Goal: Transaction & Acquisition: Book appointment/travel/reservation

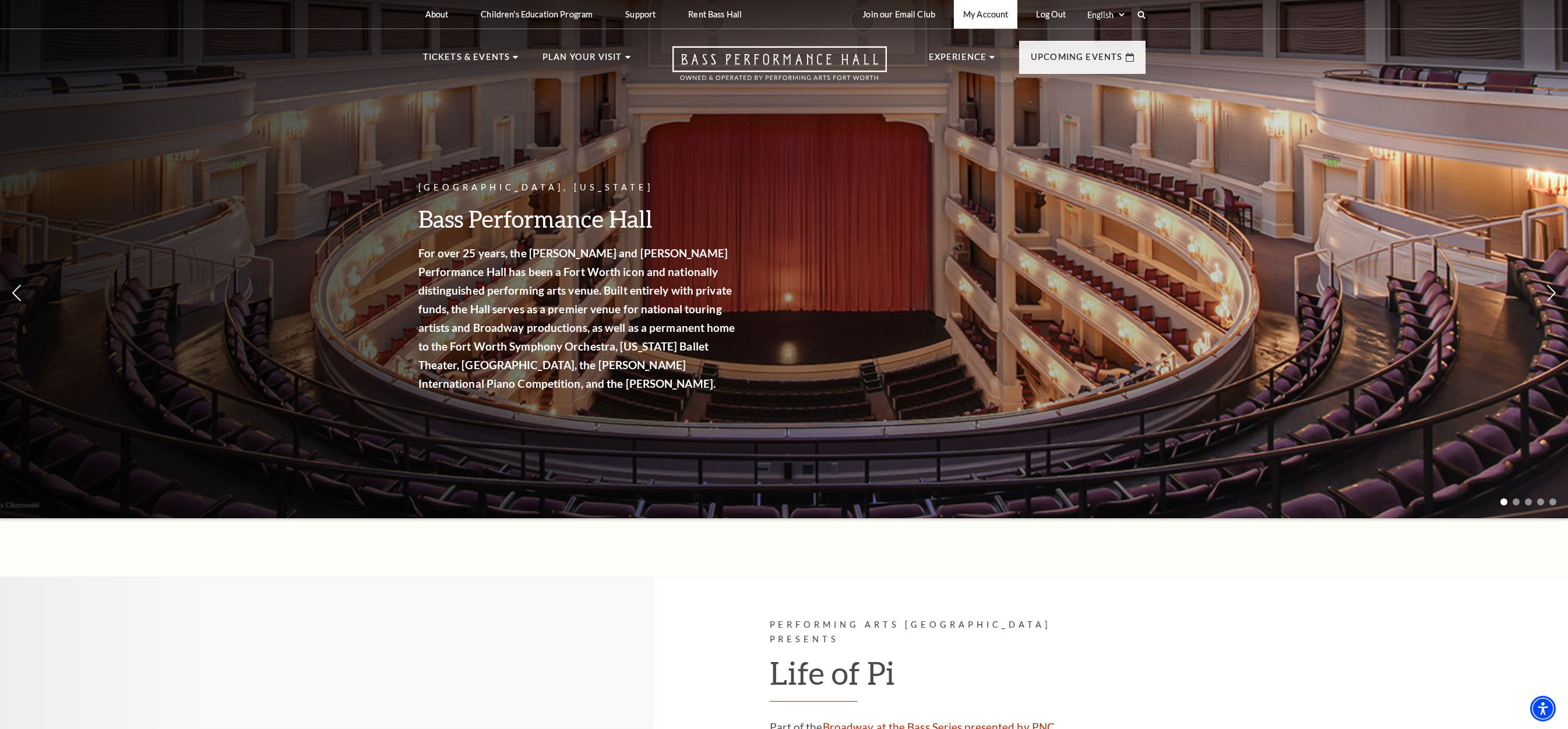
click at [977, 18] on link "My Account" at bounding box center [986, 14] width 64 height 28
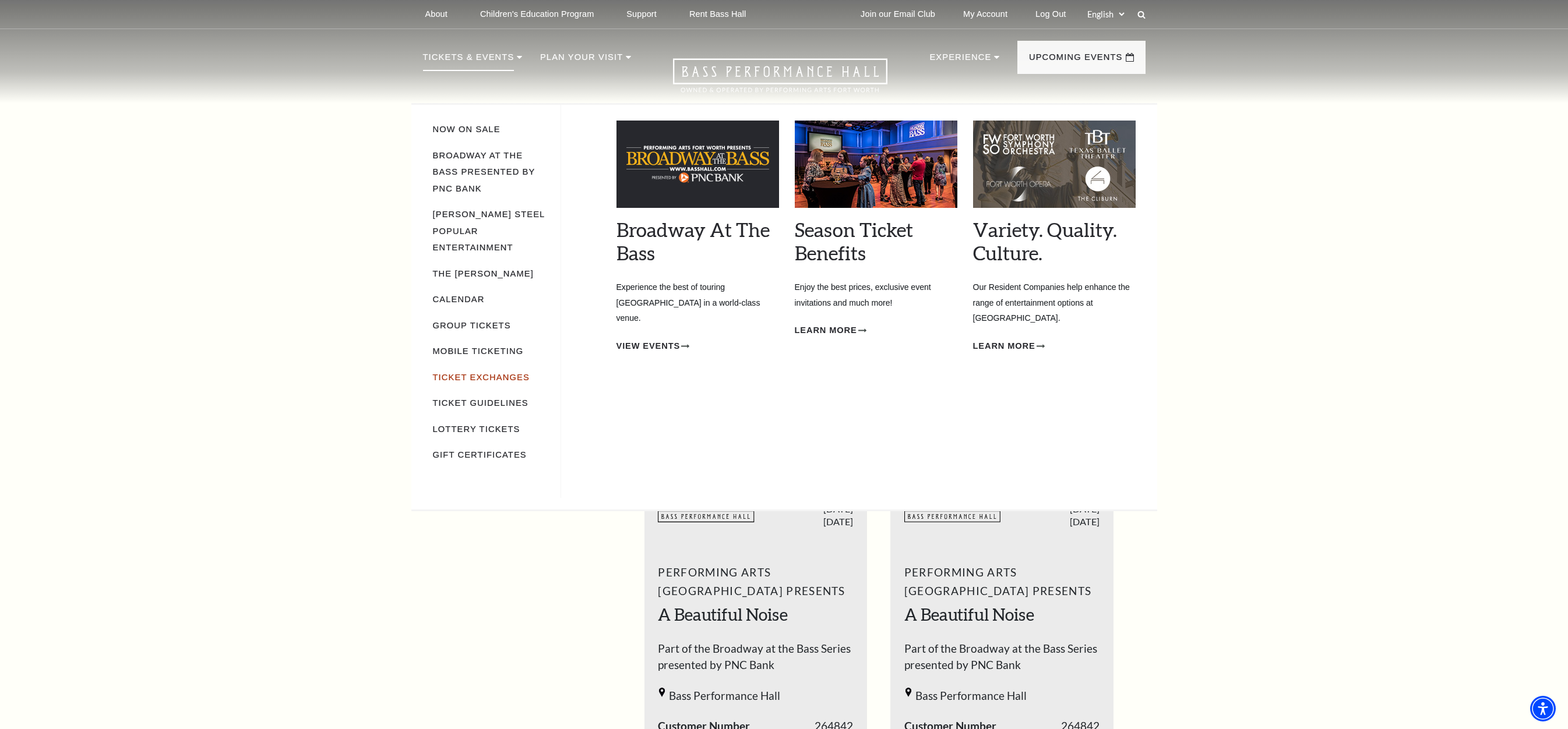
click at [482, 373] on link "Ticket Exchanges" at bounding box center [481, 377] width 96 height 9
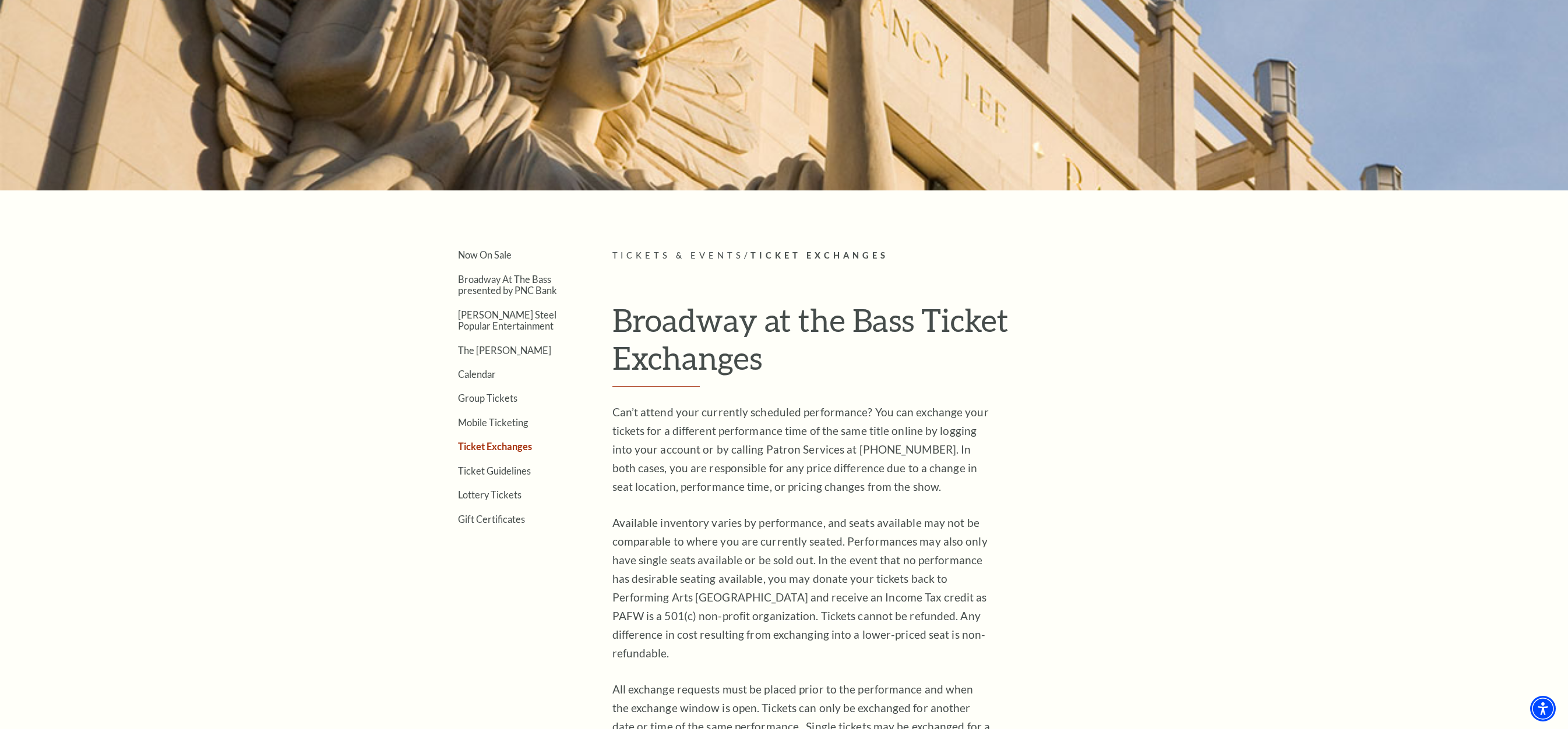
scroll to position [291, 0]
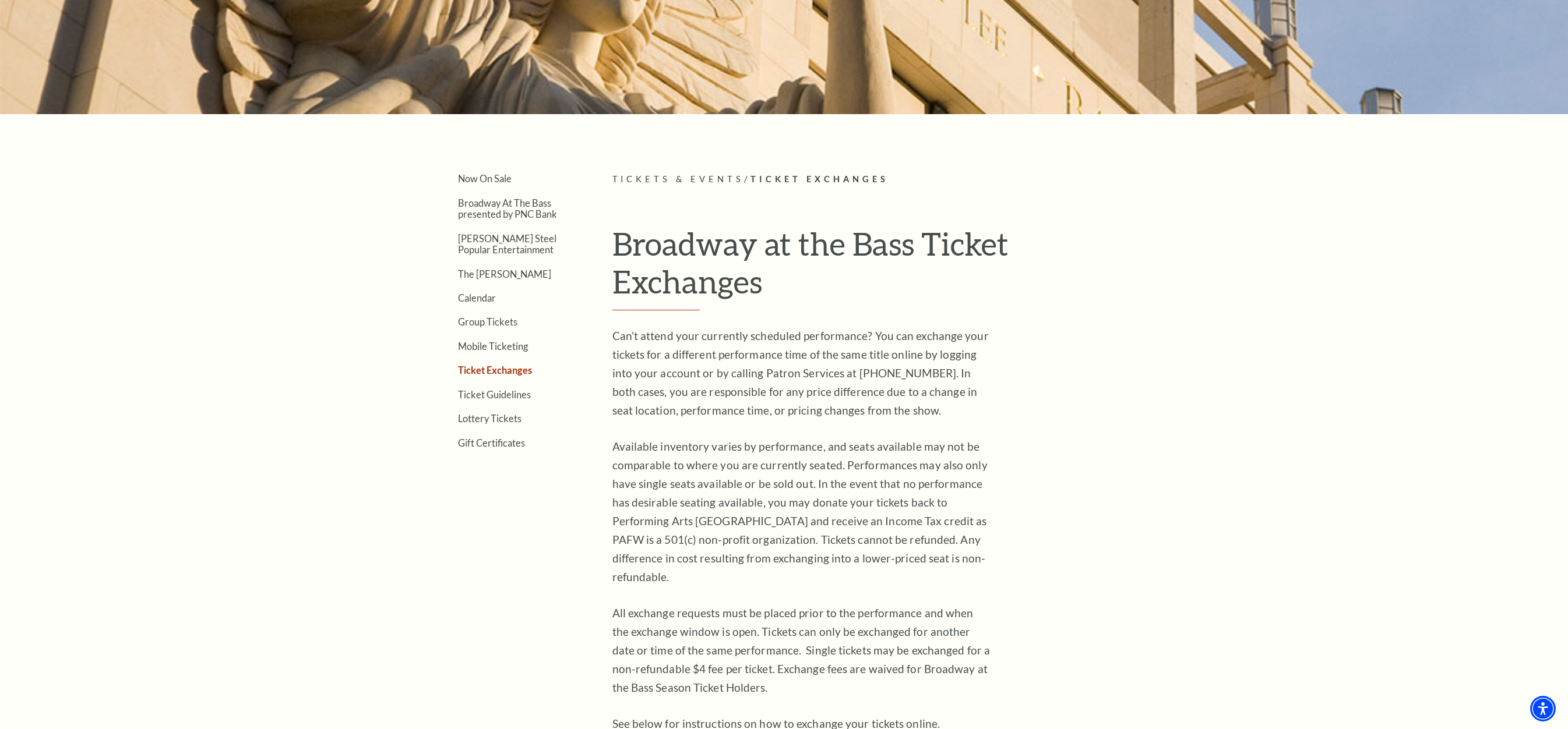
click at [912, 360] on p "Can’t attend your currently scheduled performance? You can exchange your ticket…" at bounding box center [802, 373] width 379 height 93
click at [768, 376] on p "Can’t attend your currently scheduled performance? You can exchange your ticket…" at bounding box center [802, 373] width 379 height 93
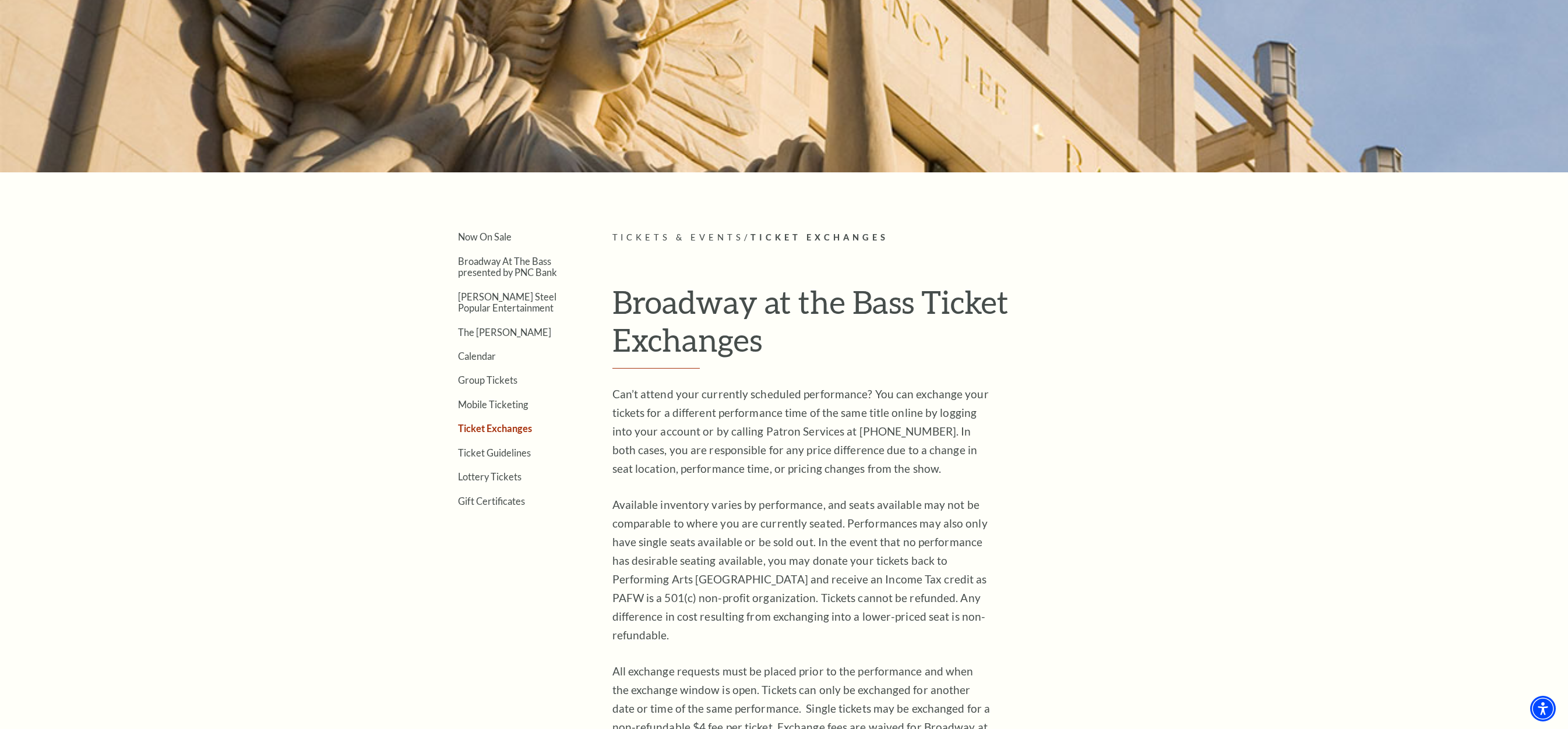
scroll to position [0, 0]
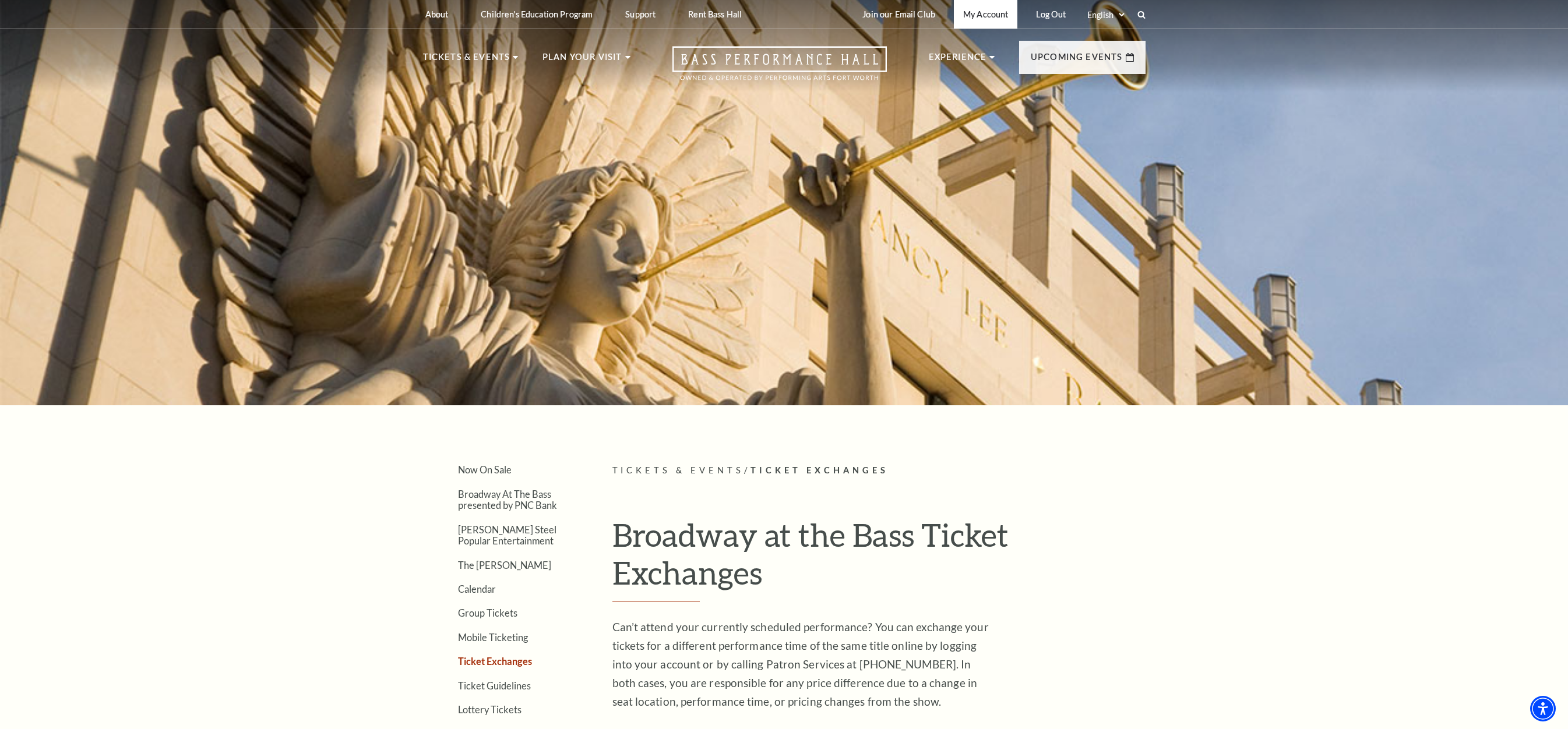
click at [997, 18] on link "My Account" at bounding box center [986, 14] width 64 height 28
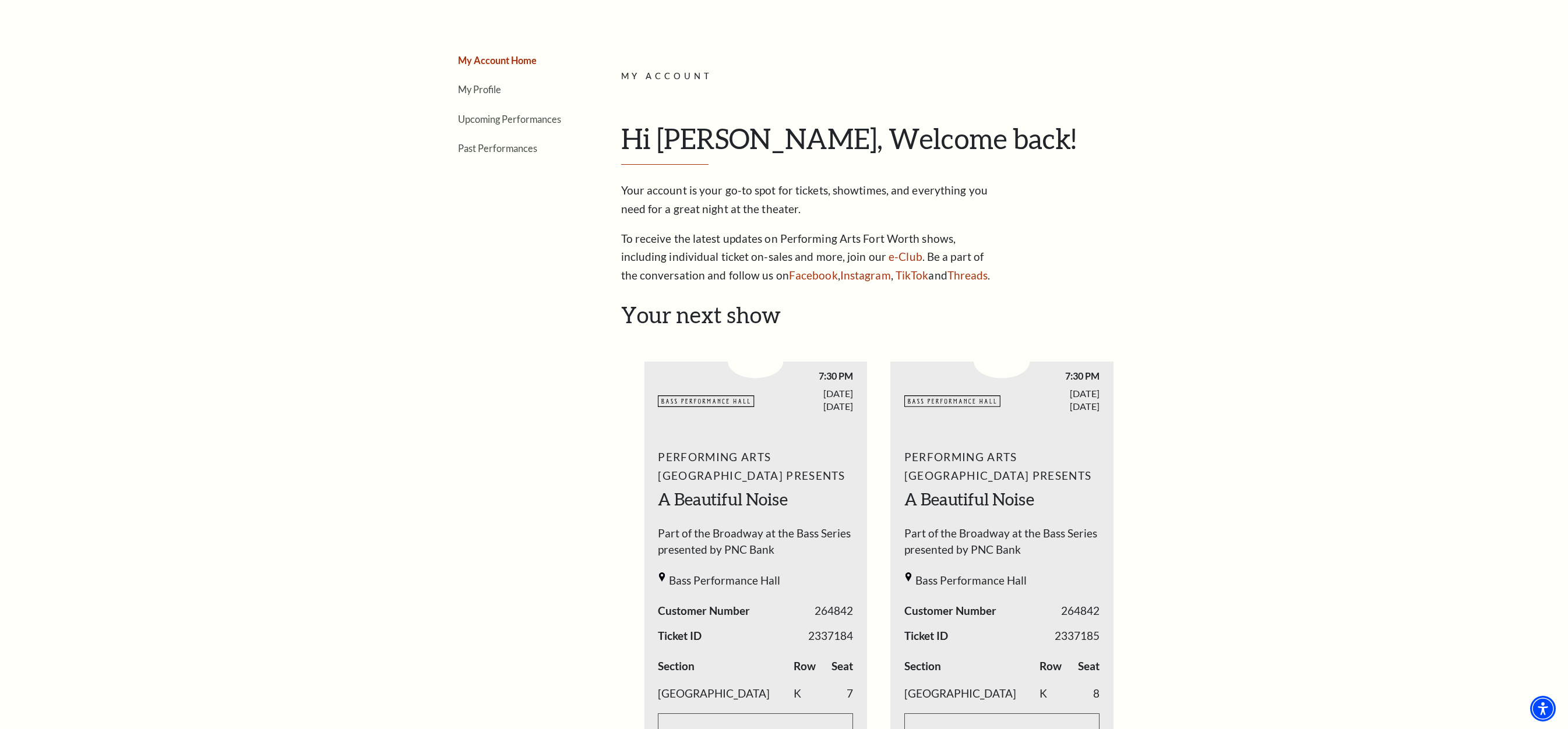
scroll to position [291, 0]
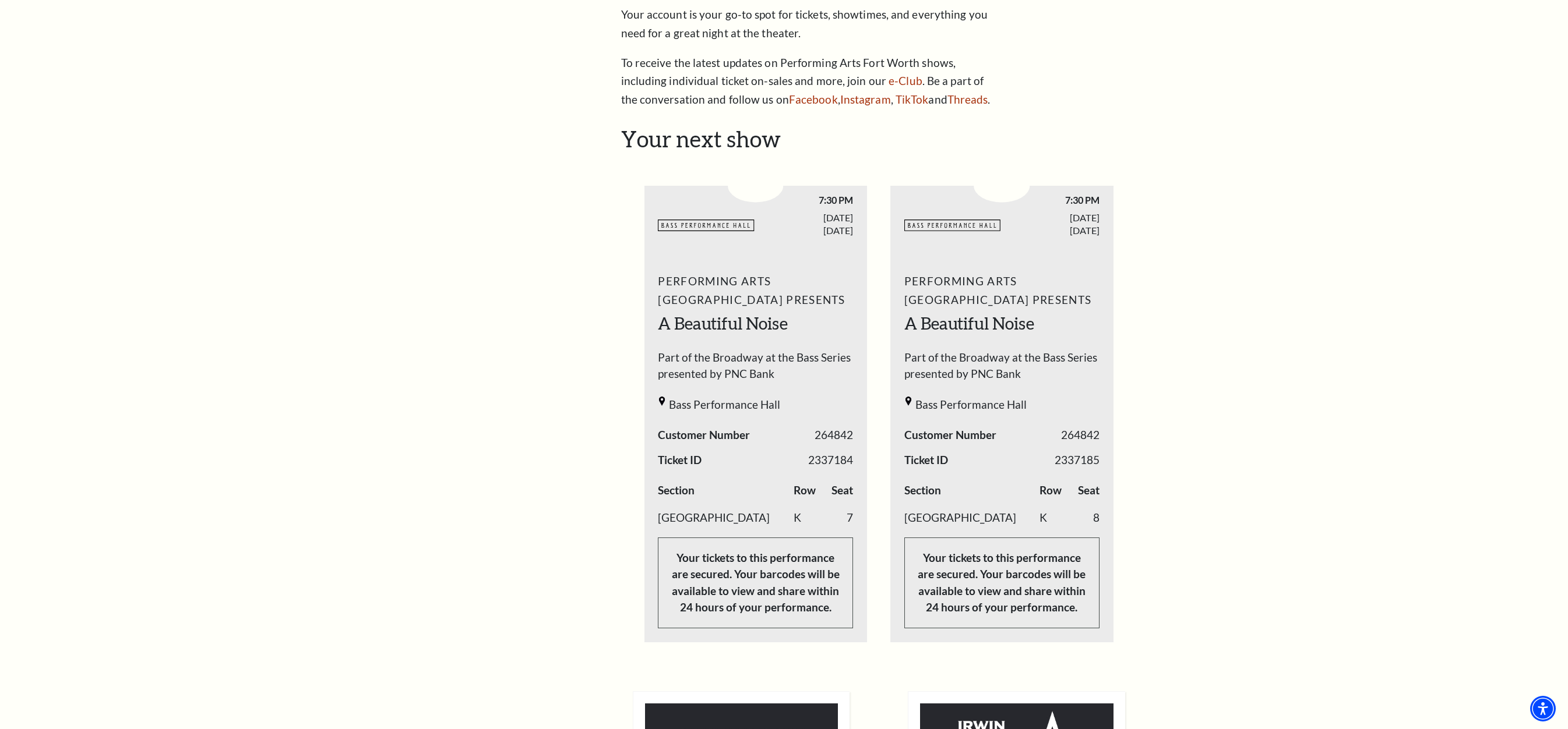
click at [762, 562] on p "Your tickets to this performance are secured. Your barcodes will be available t…" at bounding box center [755, 583] width 195 height 91
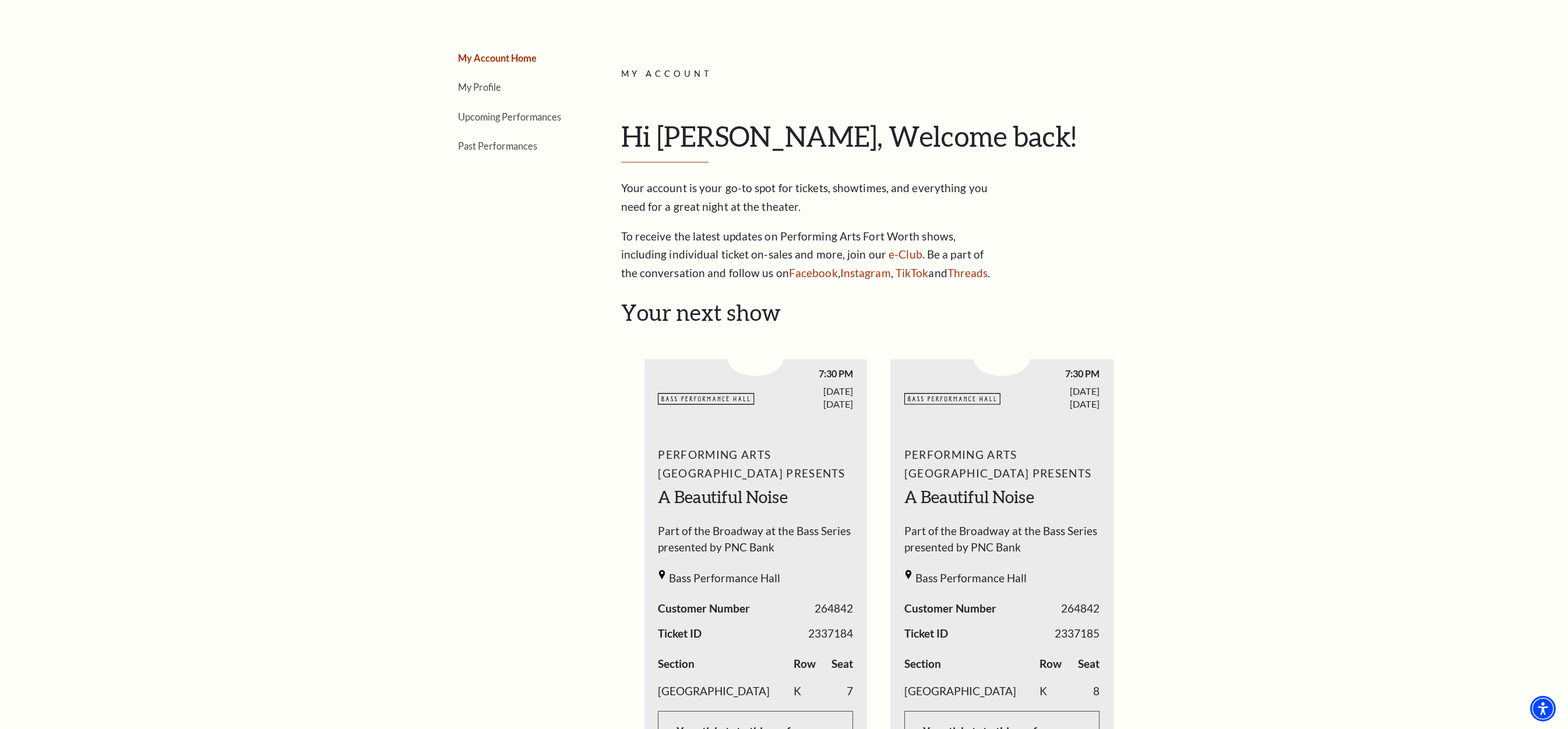
scroll to position [0, 0]
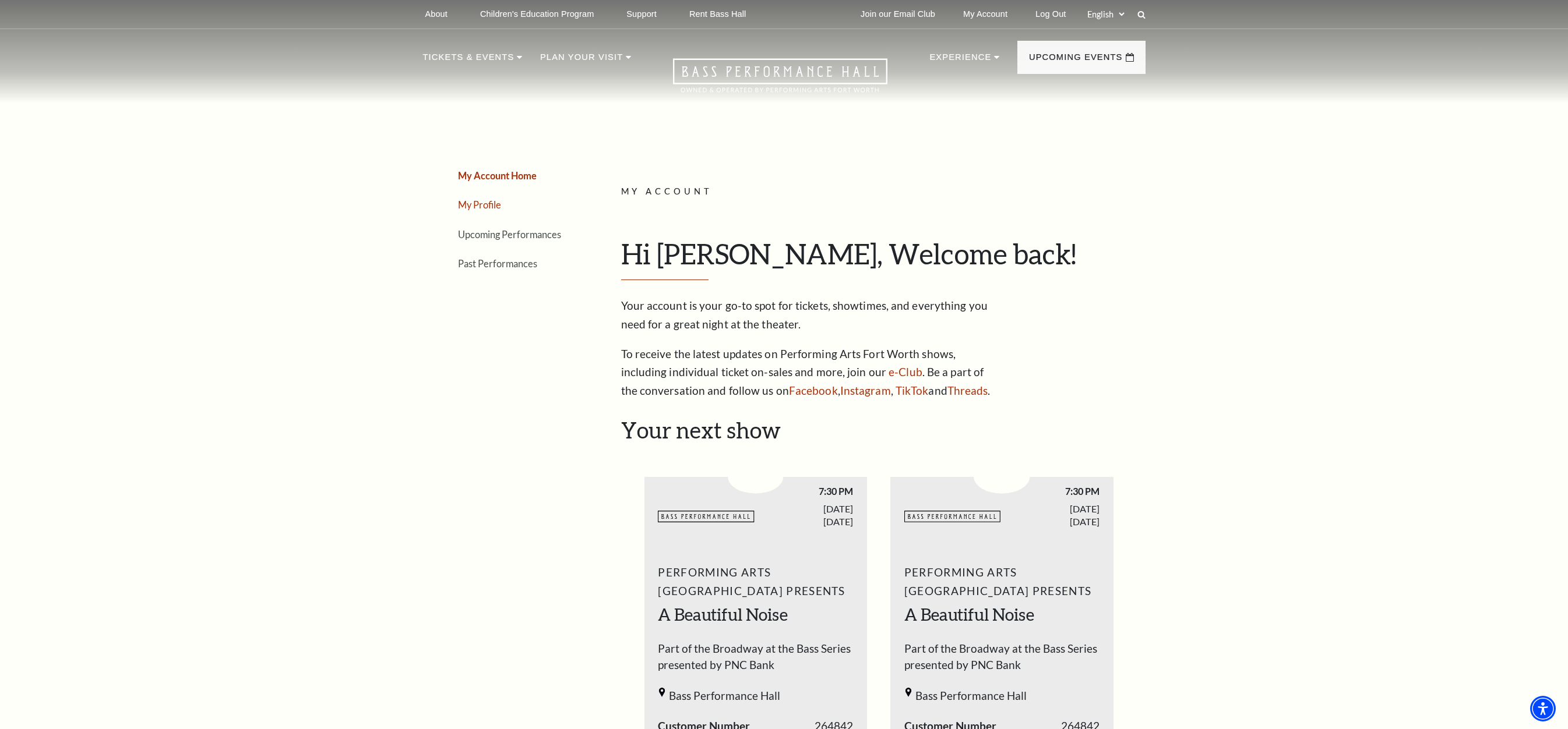
click at [482, 207] on link "My Profile" at bounding box center [480, 205] width 43 height 11
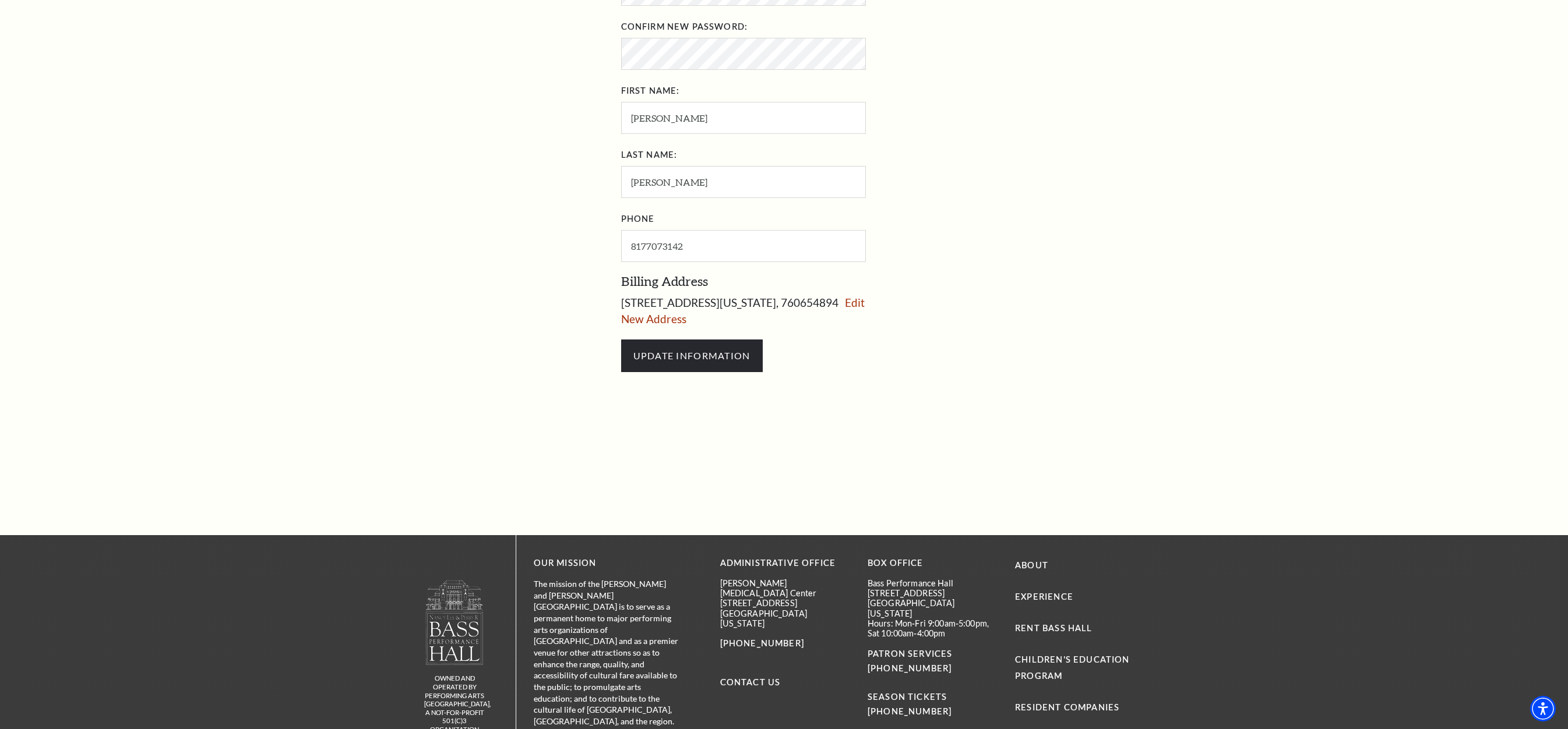
scroll to position [58, 0]
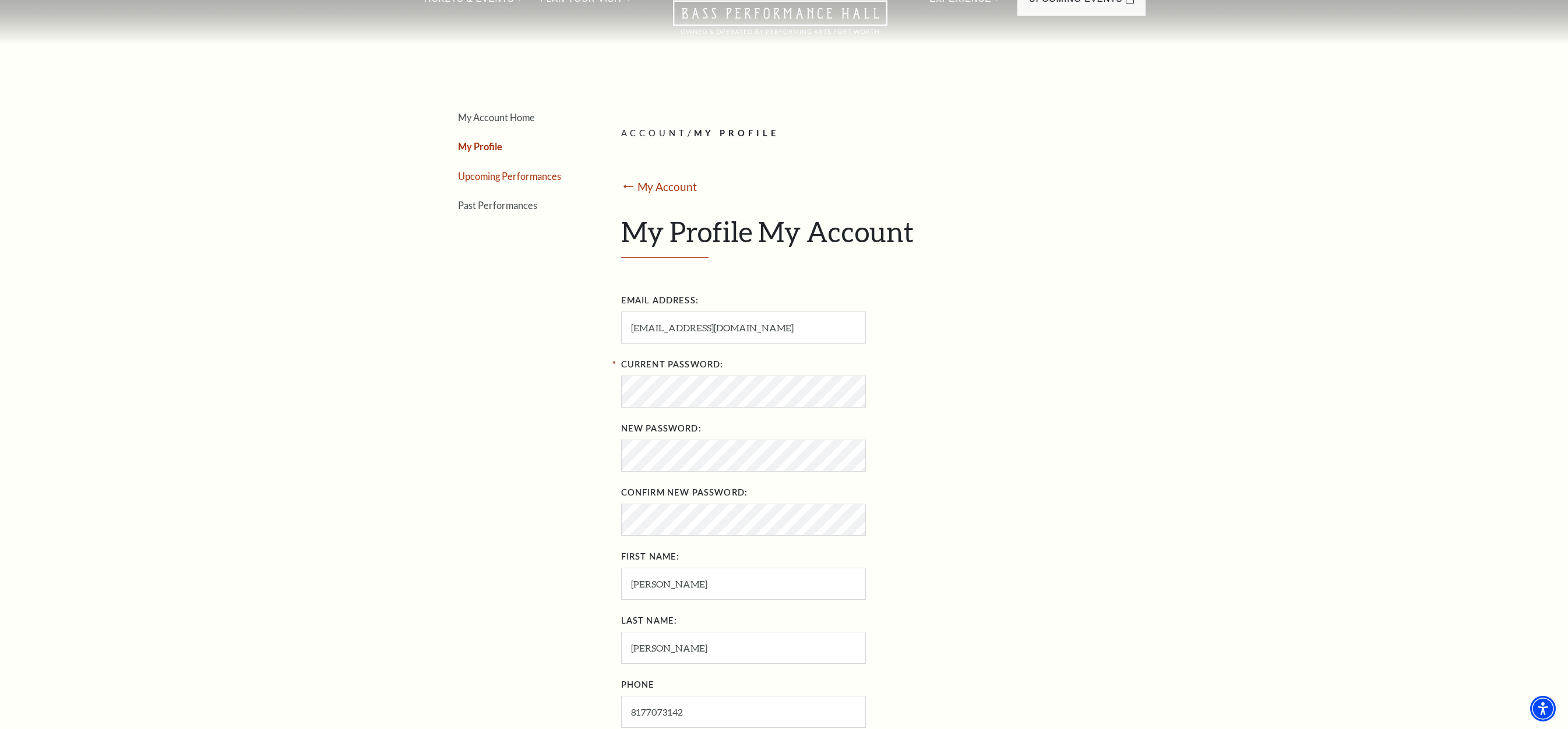
click at [497, 181] on link "Upcoming Performances" at bounding box center [509, 177] width 103 height 11
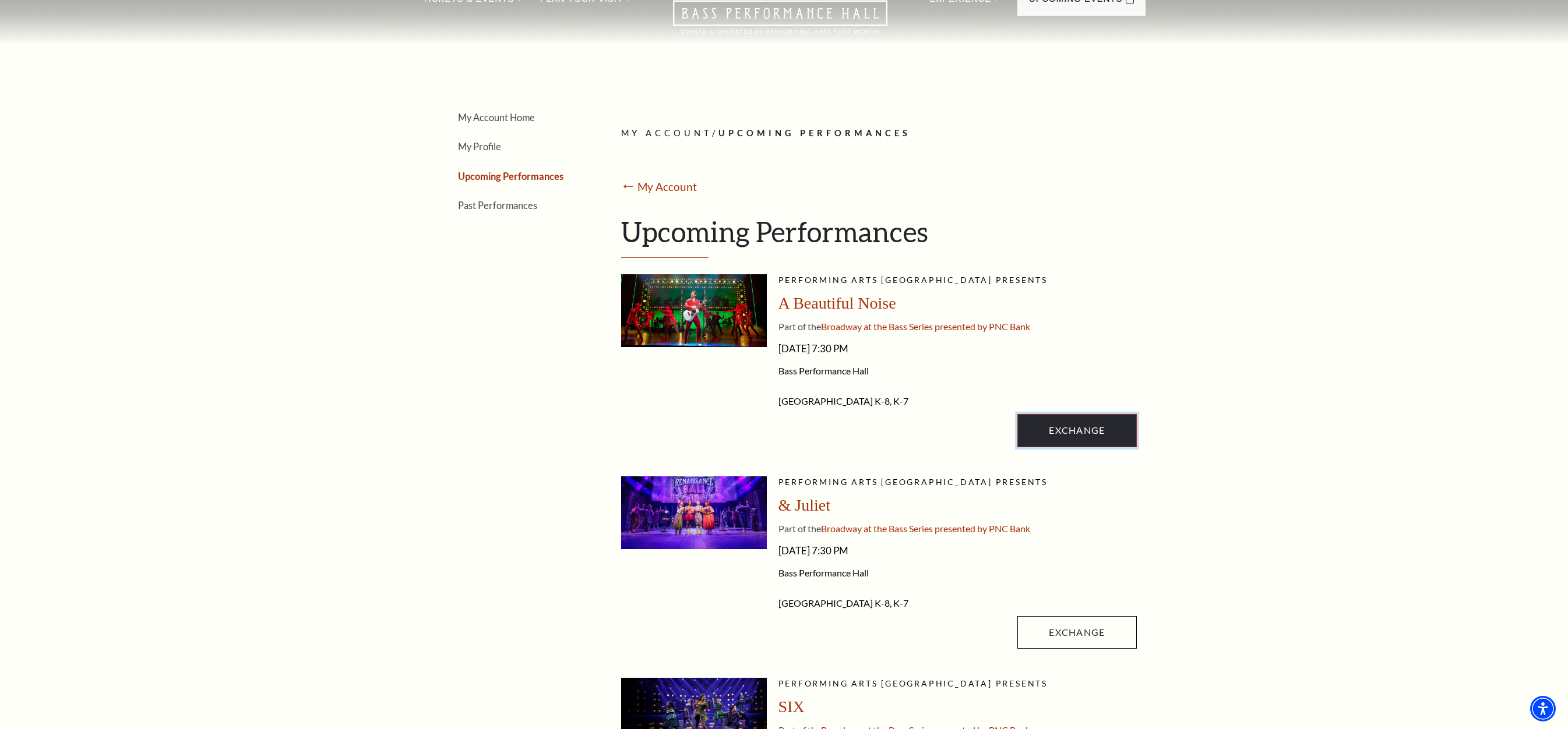
click at [1078, 436] on link "Exchange" at bounding box center [1077, 430] width 119 height 33
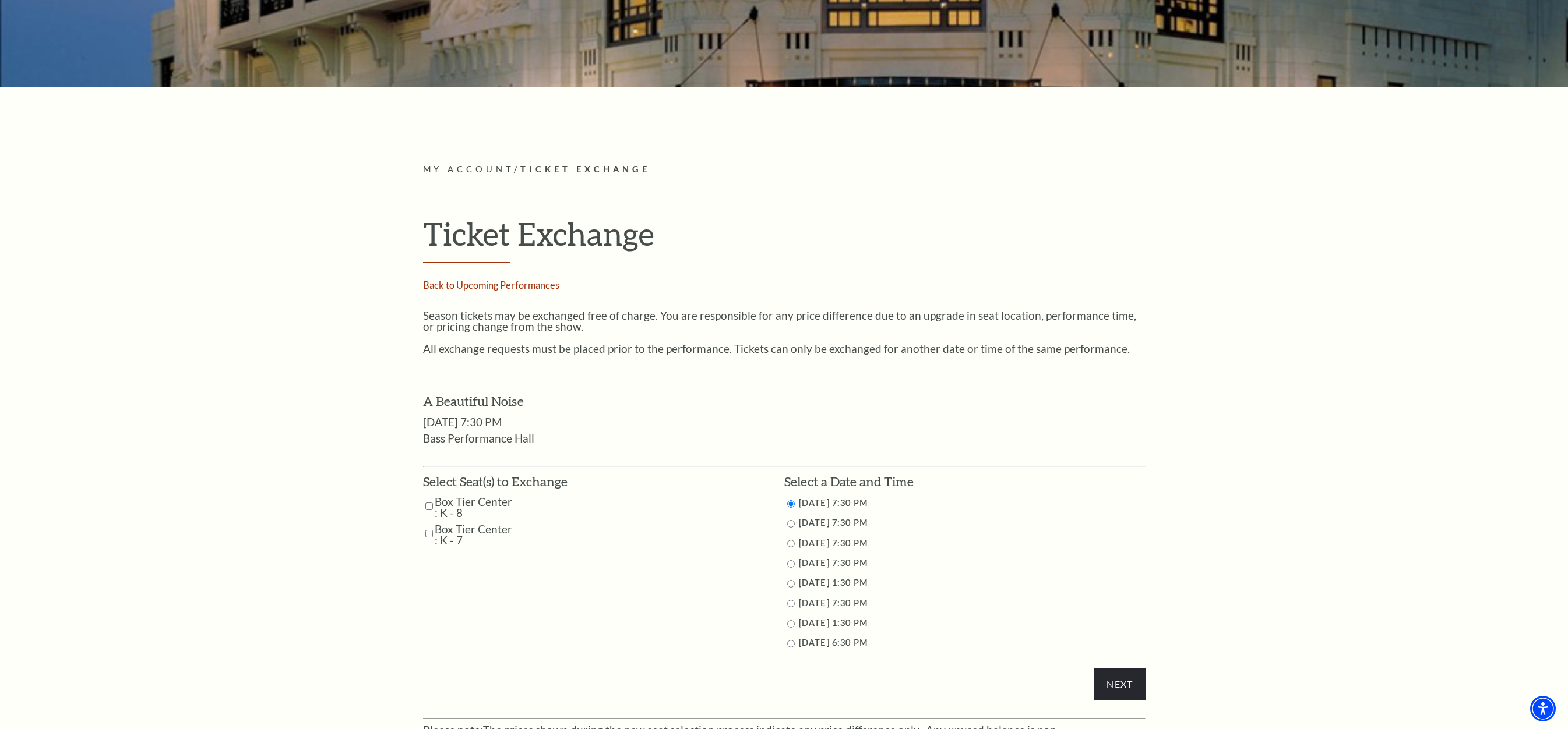
scroll to position [408, 0]
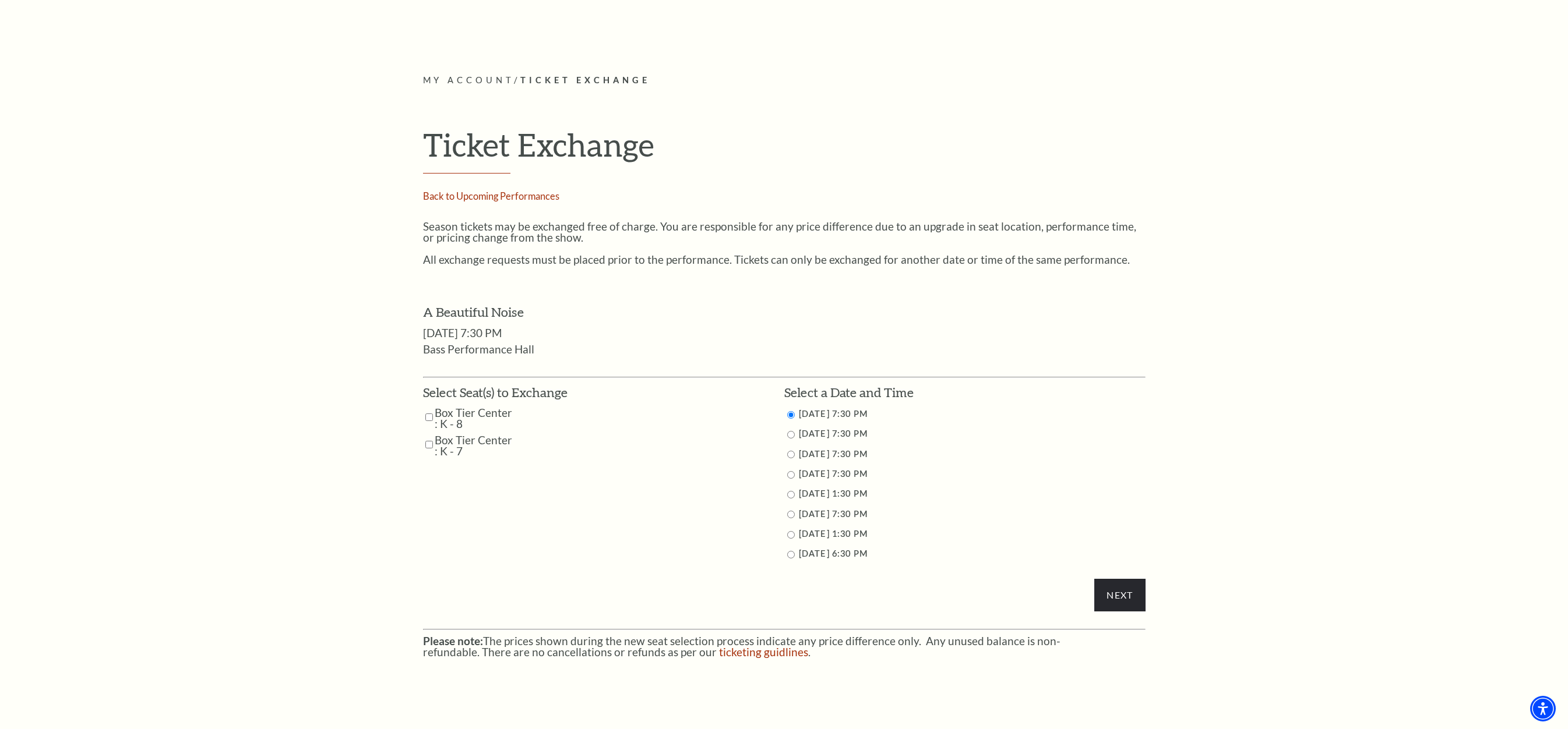
click at [426, 418] on input "Box Tier Center : K - 8" at bounding box center [429, 417] width 8 height 21
checkbox input "true"
click at [429, 442] on input "Box Tier Center : K - 7" at bounding box center [429, 445] width 8 height 21
checkbox input "true"
click at [788, 552] on input "11/2/2025 6:30 PM" at bounding box center [791, 555] width 8 height 8
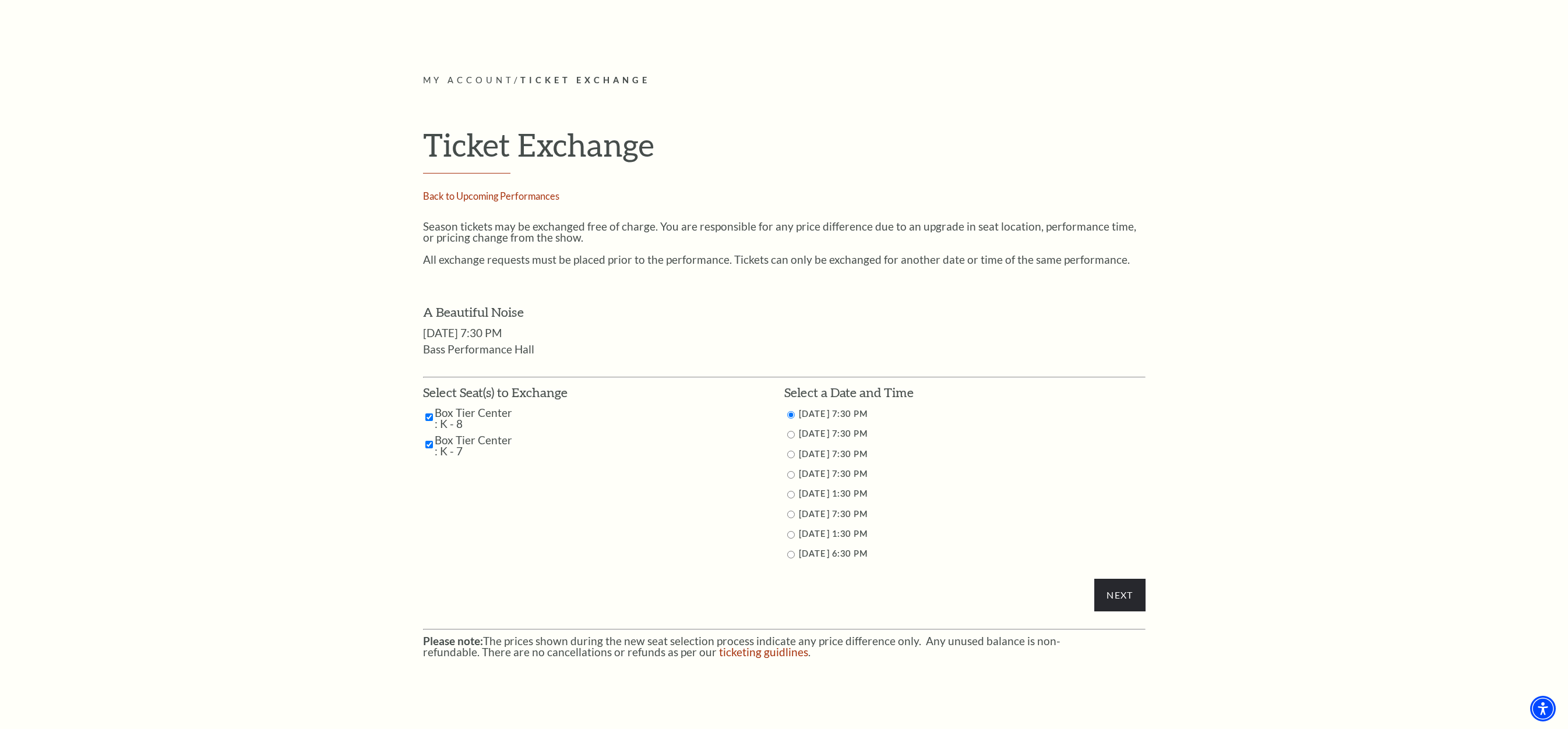
radio input "true"
click at [793, 538] on input "11/2/2025 1:30 PM" at bounding box center [791, 535] width 8 height 8
radio input "true"
click at [1117, 592] on input "Next" at bounding box center [1120, 595] width 50 height 33
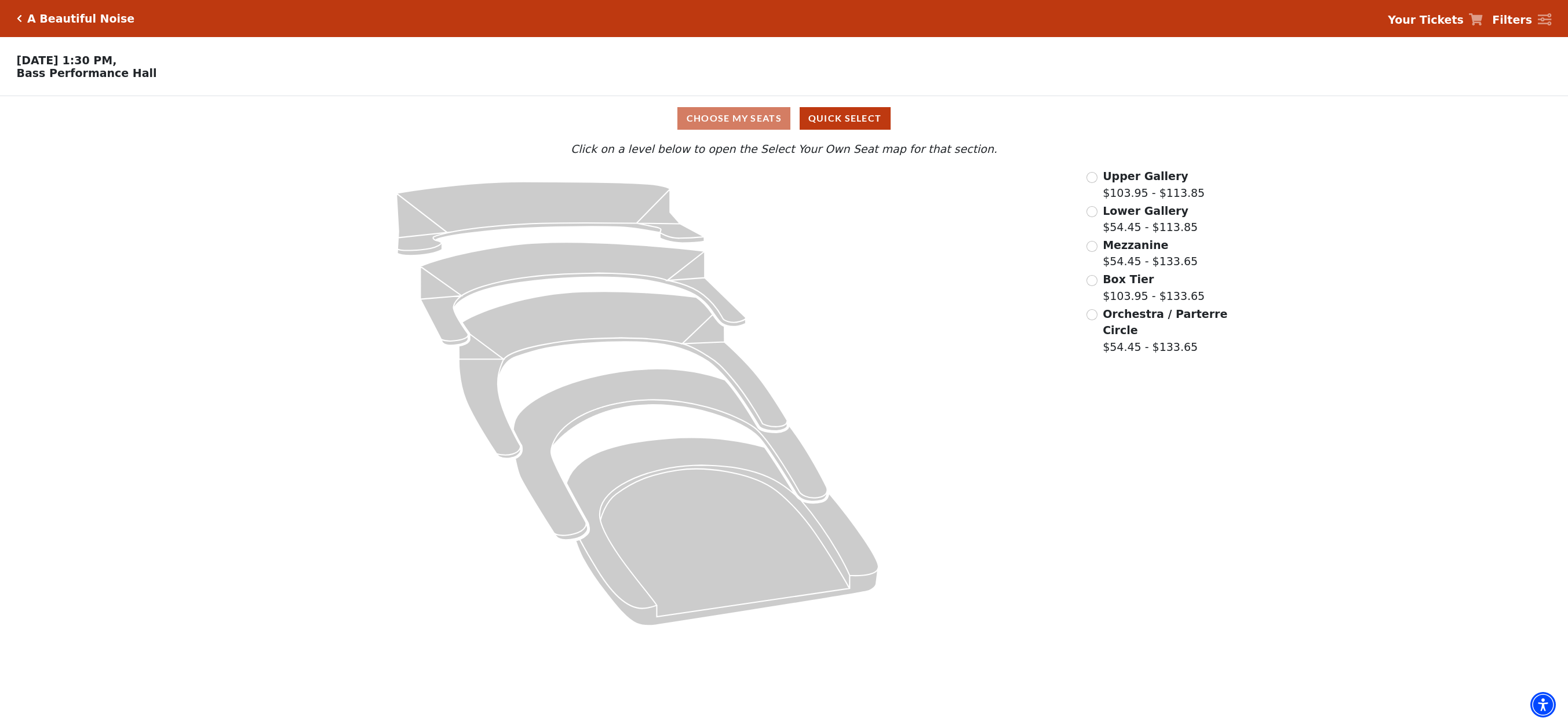
click at [1094, 292] on div "Box Tier $103.95 - $133.65" at bounding box center [1157, 287] width 143 height 33
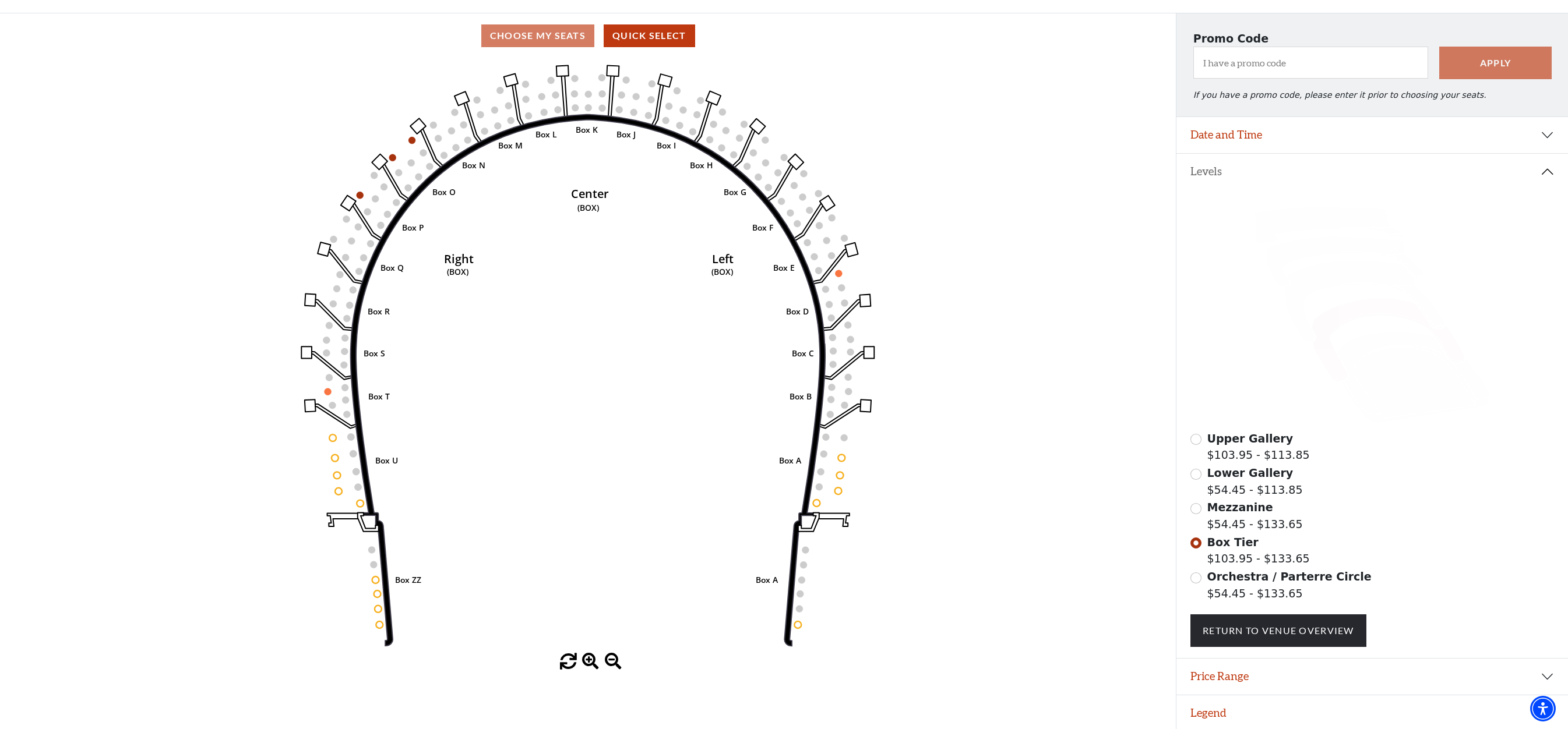
scroll to position [91, 0]
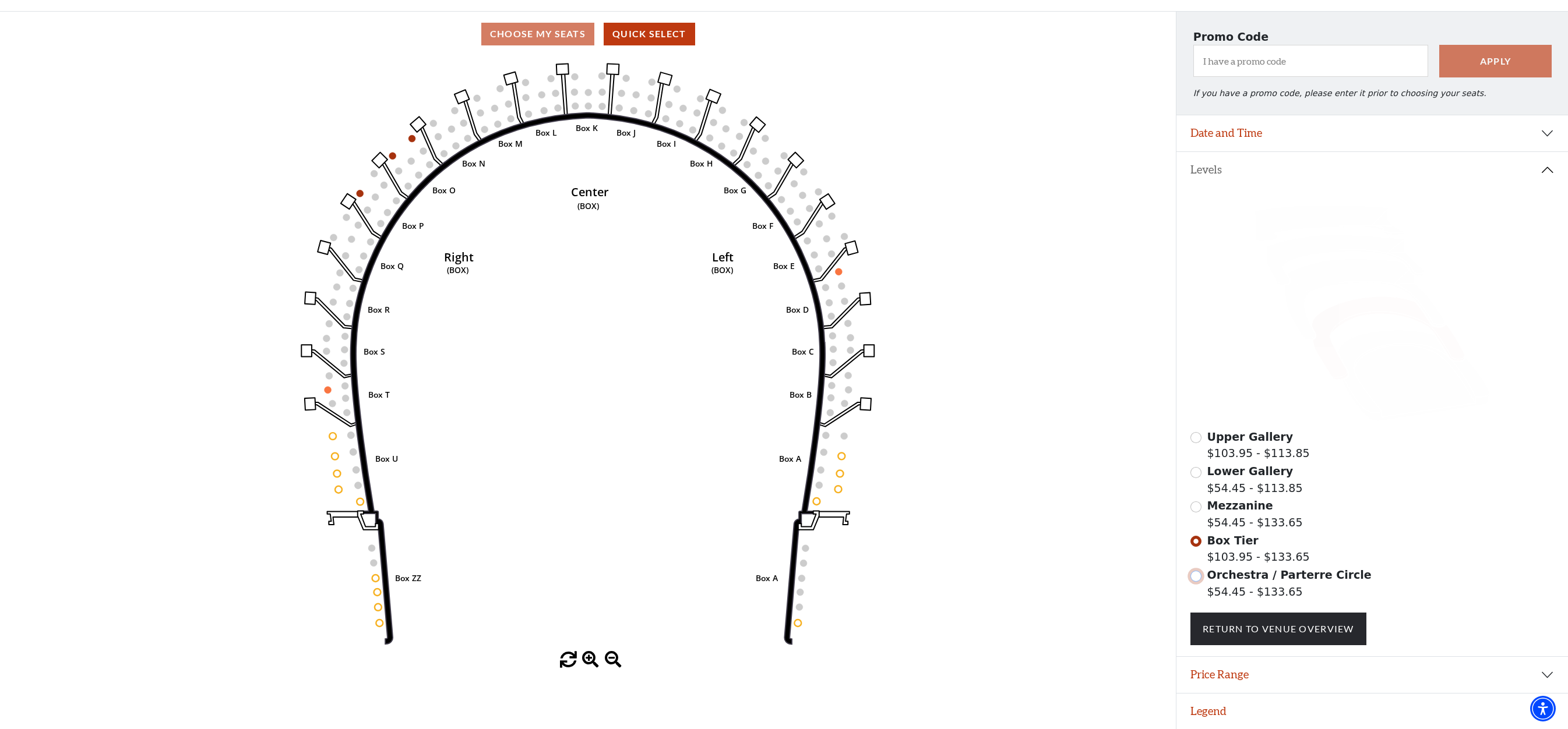
click at [1200, 578] on input "Orchestra / Parterre Circle$54.45 - $133.65\a" at bounding box center [1196, 577] width 11 height 11
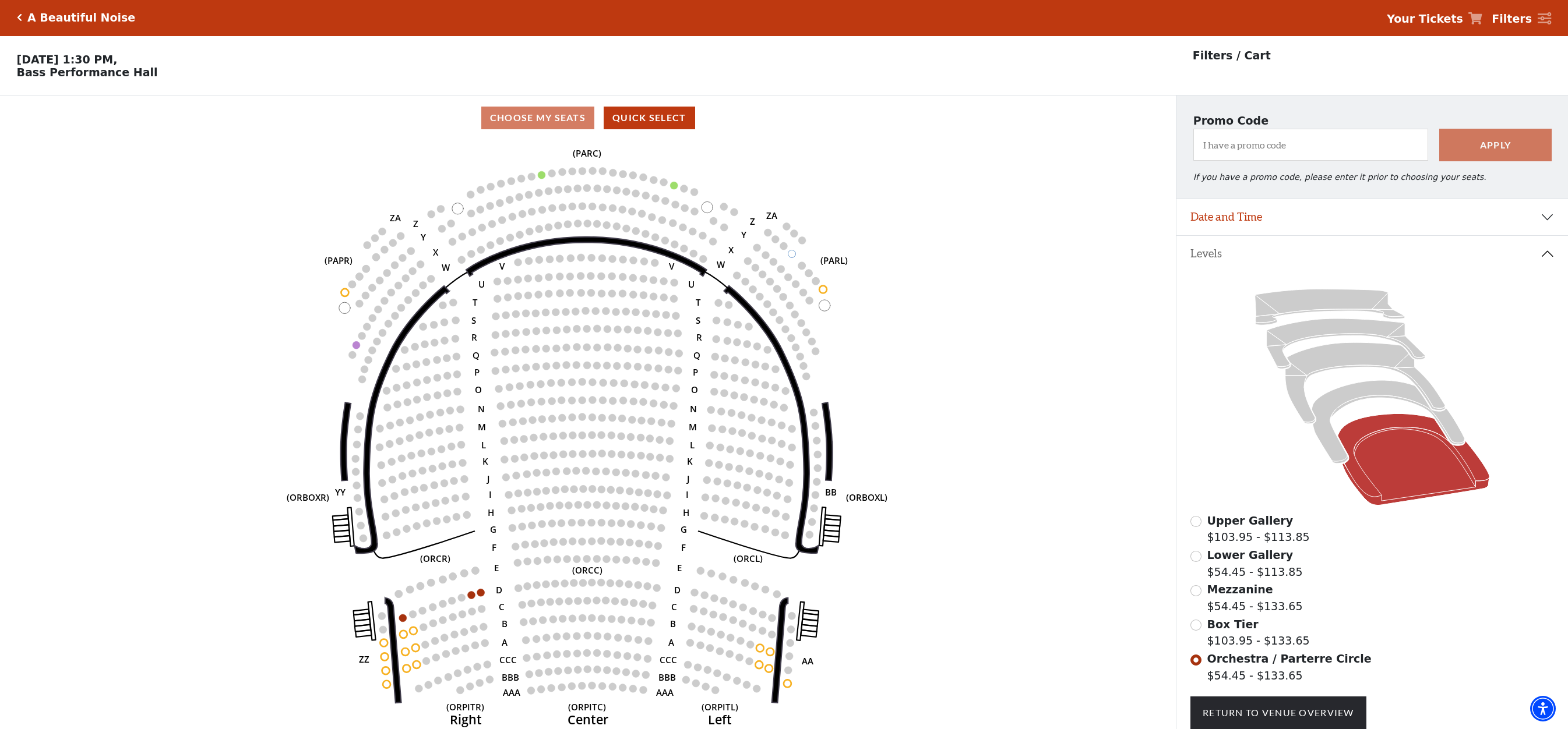
scroll to position [0, 0]
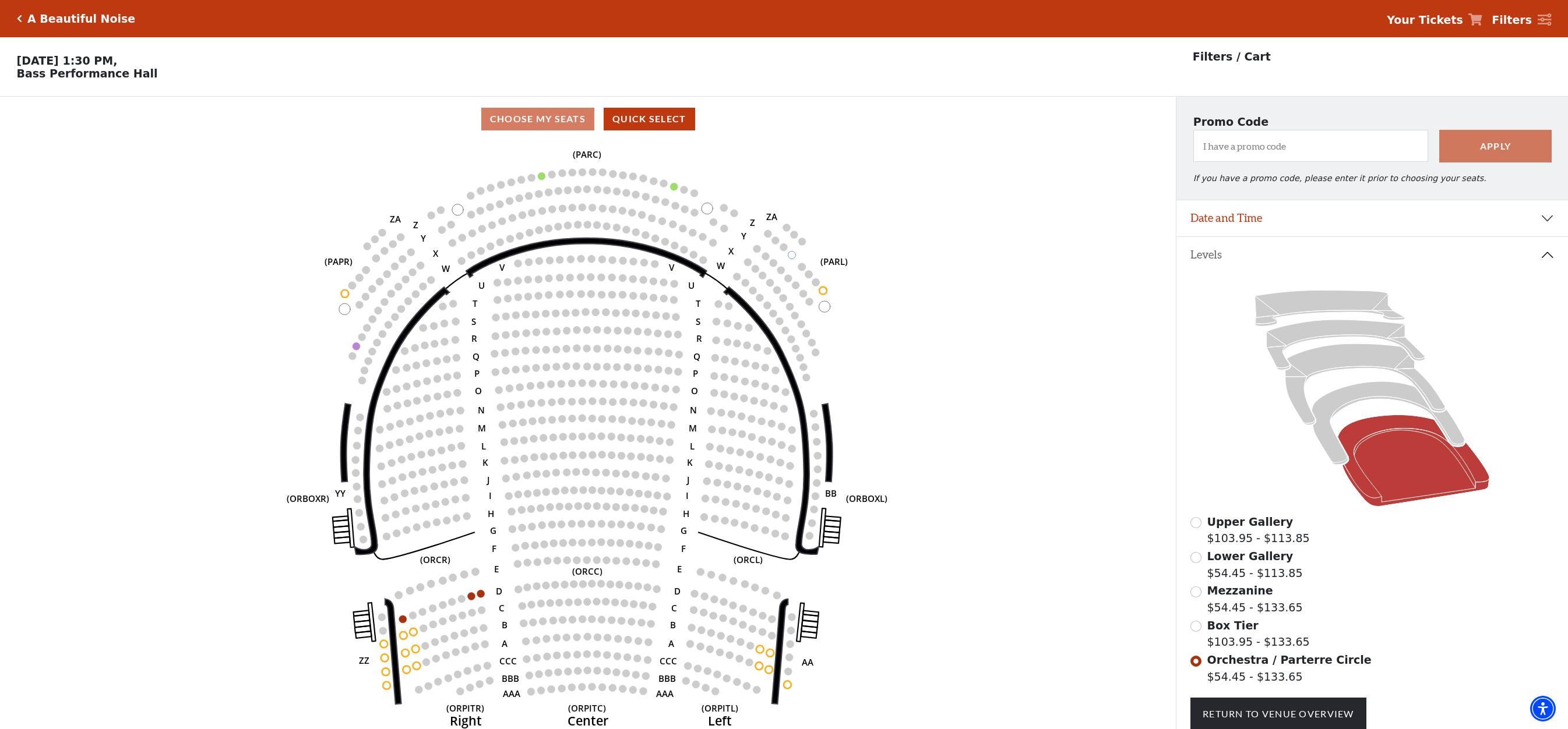
click at [23, 18] on div "A Beautiful Noise" at bounding box center [79, 18] width 114 height 13
click at [19, 18] on icon "Click here to go back to filters" at bounding box center [19, 18] width 5 height 8
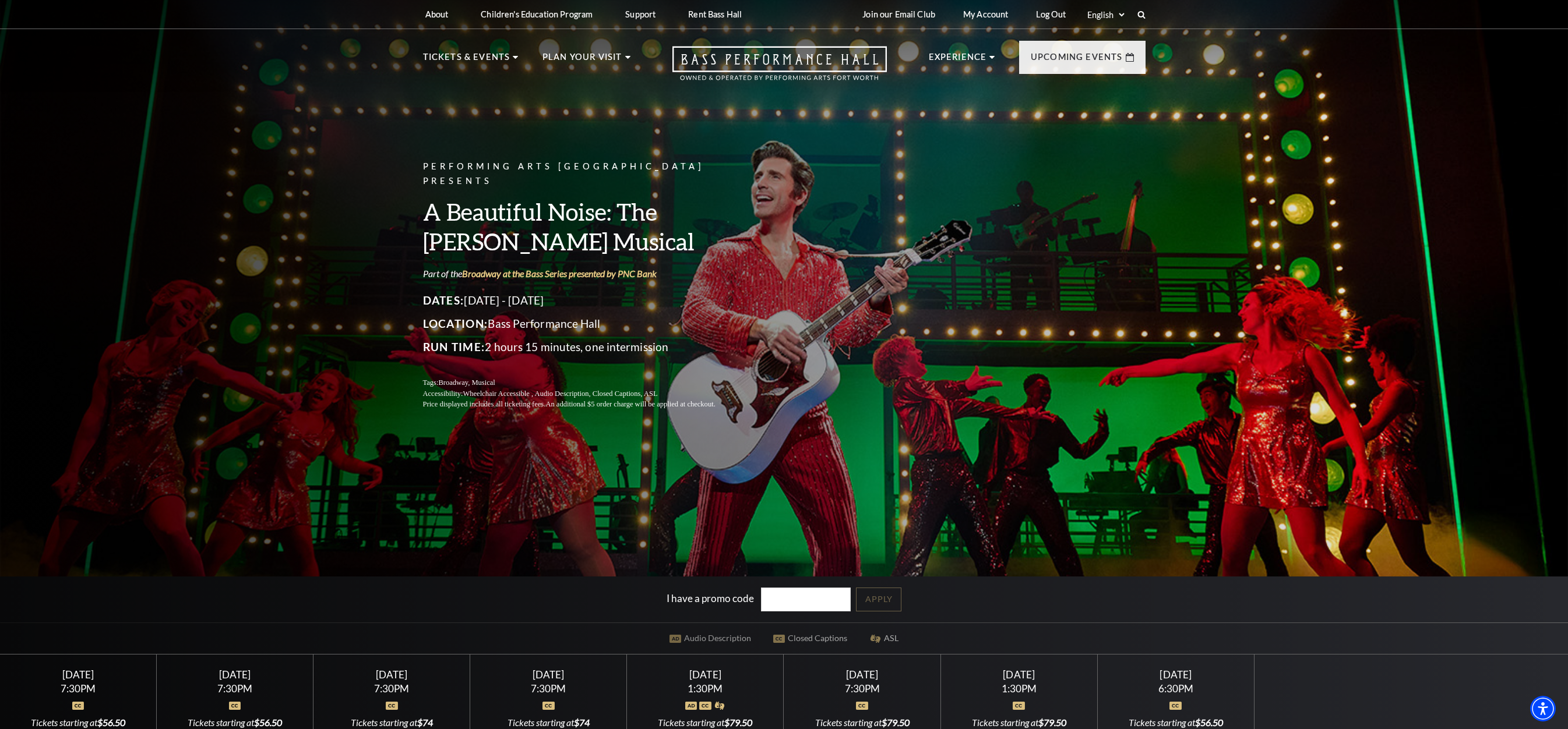
click at [1372, 213] on div "Performing Arts Fort Worth Presents A Beautiful Noise: The Neil Diamond Musical…" at bounding box center [784, 386] width 1568 height 786
click at [980, 14] on link "My Account" at bounding box center [986, 14] width 64 height 28
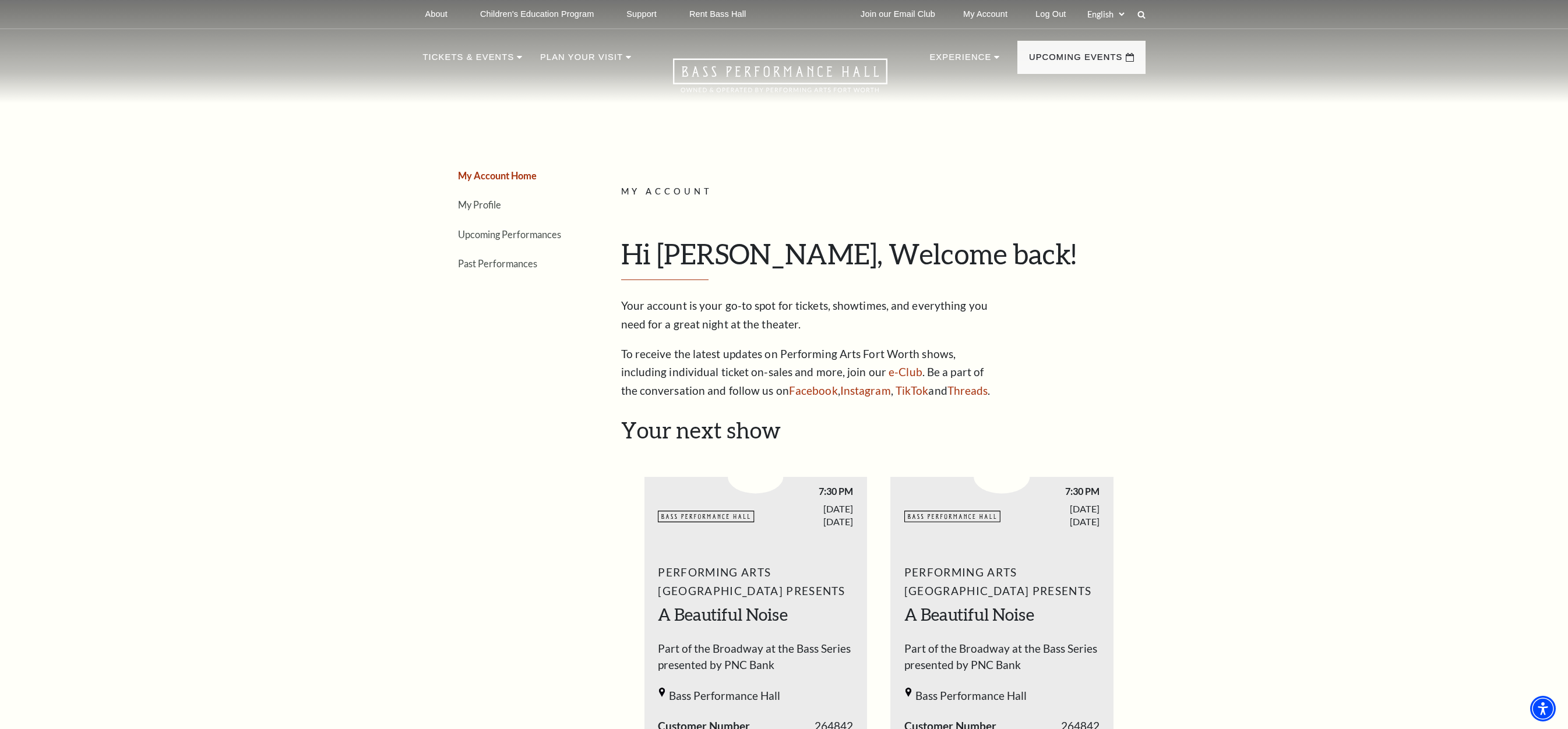
click at [501, 227] on li "Upcoming Performances" at bounding box center [518, 235] width 119 height 17
click at [503, 230] on link "Upcoming Performances" at bounding box center [509, 235] width 103 height 11
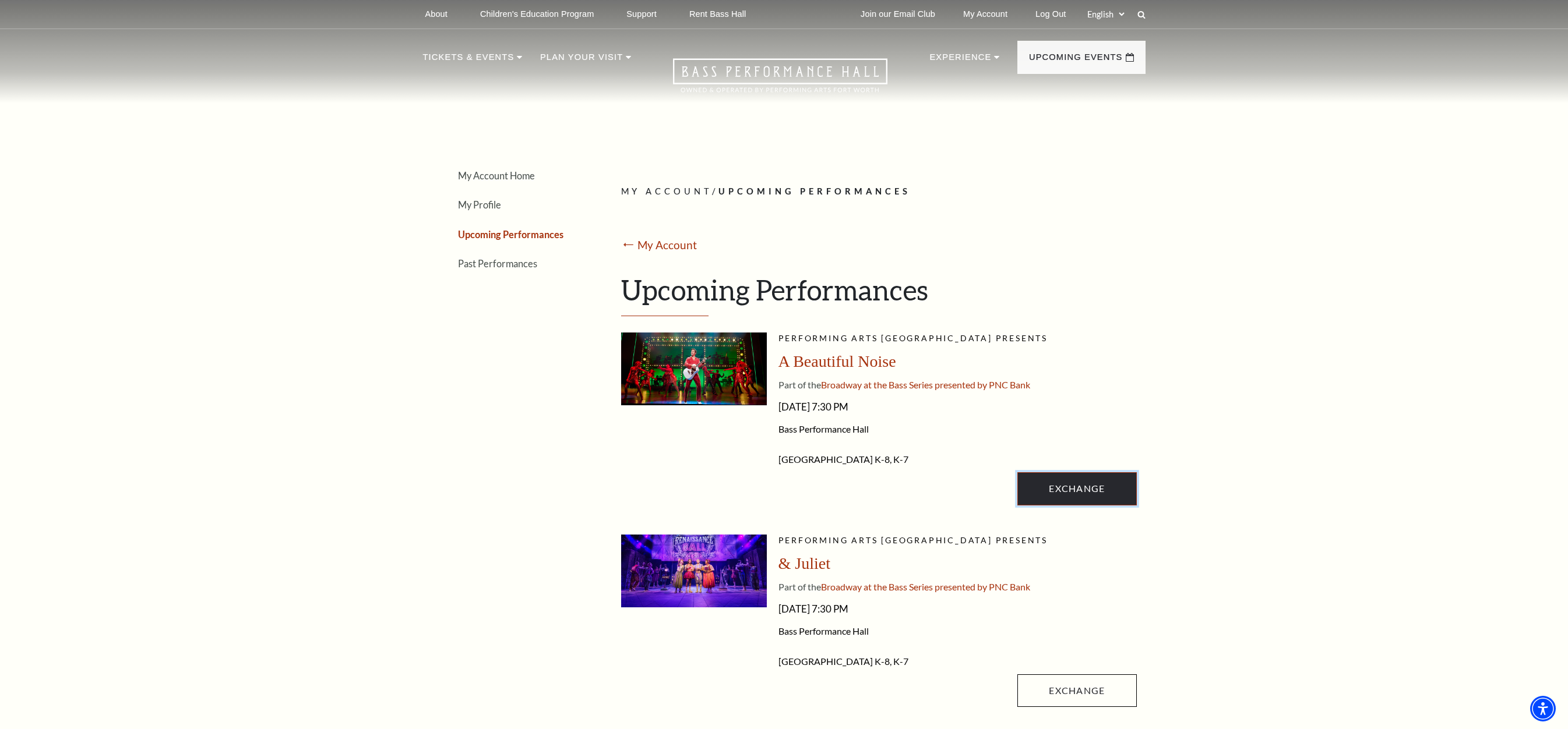
click at [1075, 486] on link "Exchange" at bounding box center [1077, 489] width 119 height 33
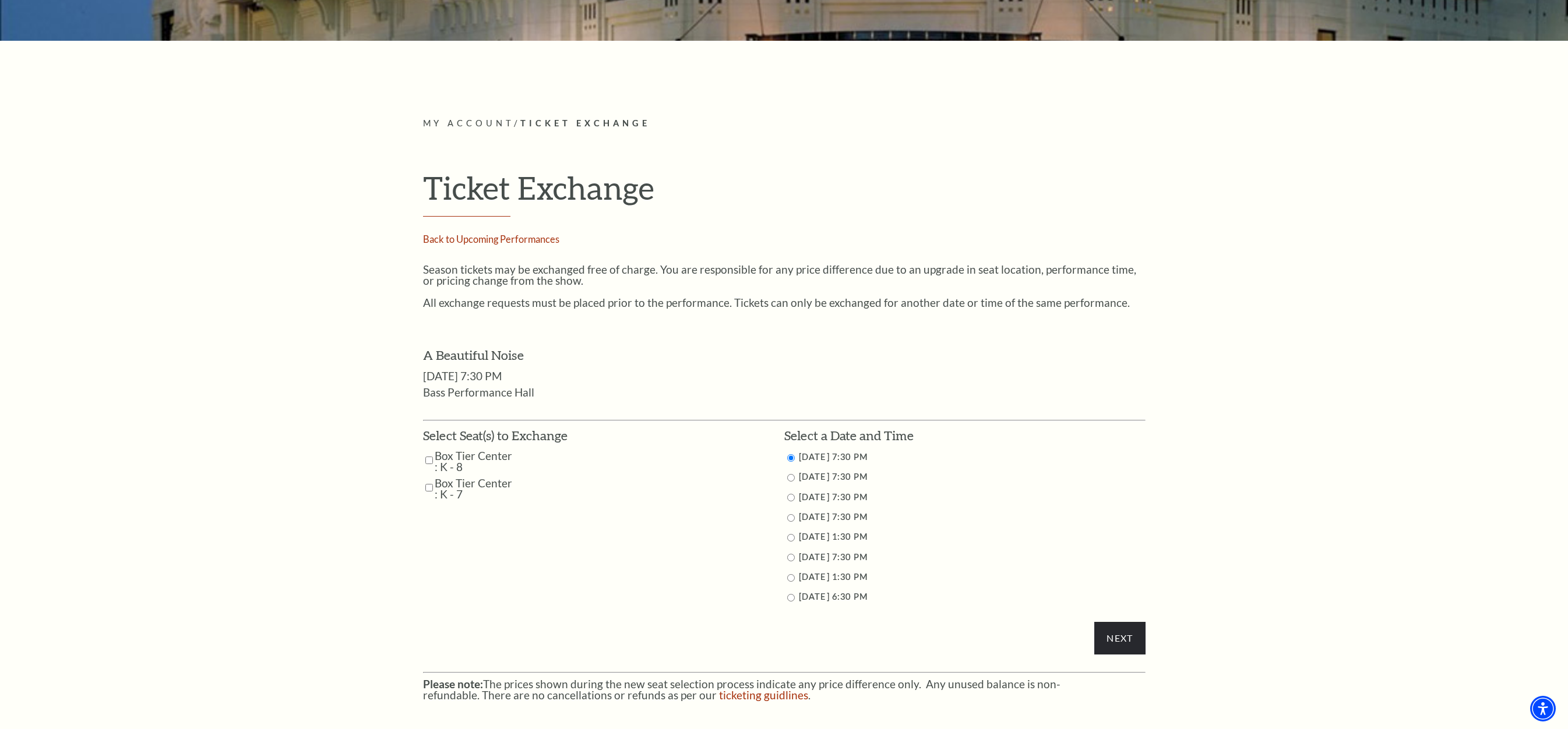
scroll to position [408, 0]
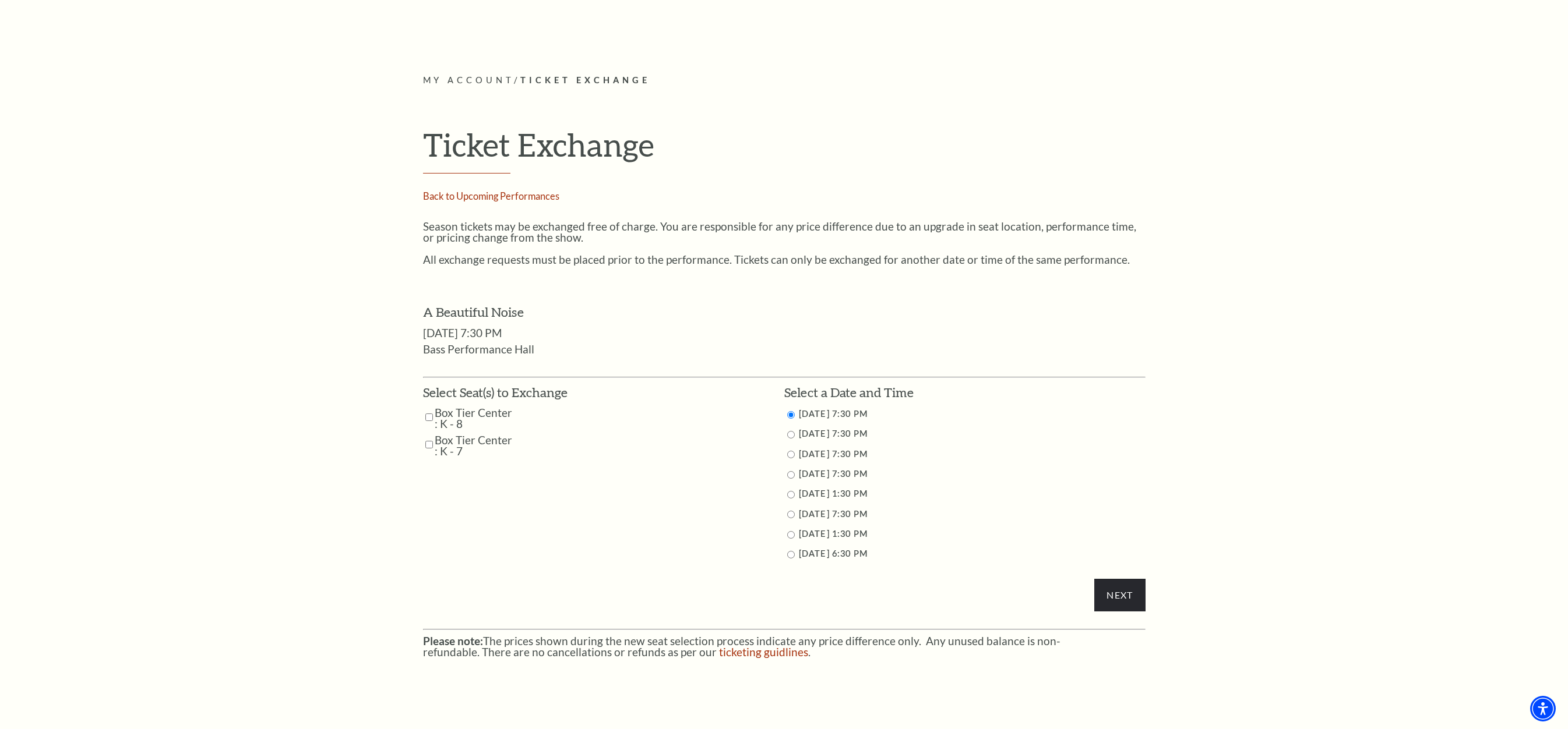
click at [426, 417] on input "Box Tier Center : K - 8" at bounding box center [429, 417] width 8 height 21
checkbox input "true"
click at [429, 449] on input "Box Tier Center : K - 7" at bounding box center [429, 445] width 8 height 21
checkbox input "true"
click at [790, 435] on input "10/29/2025 7:30 PM" at bounding box center [791, 435] width 8 height 8
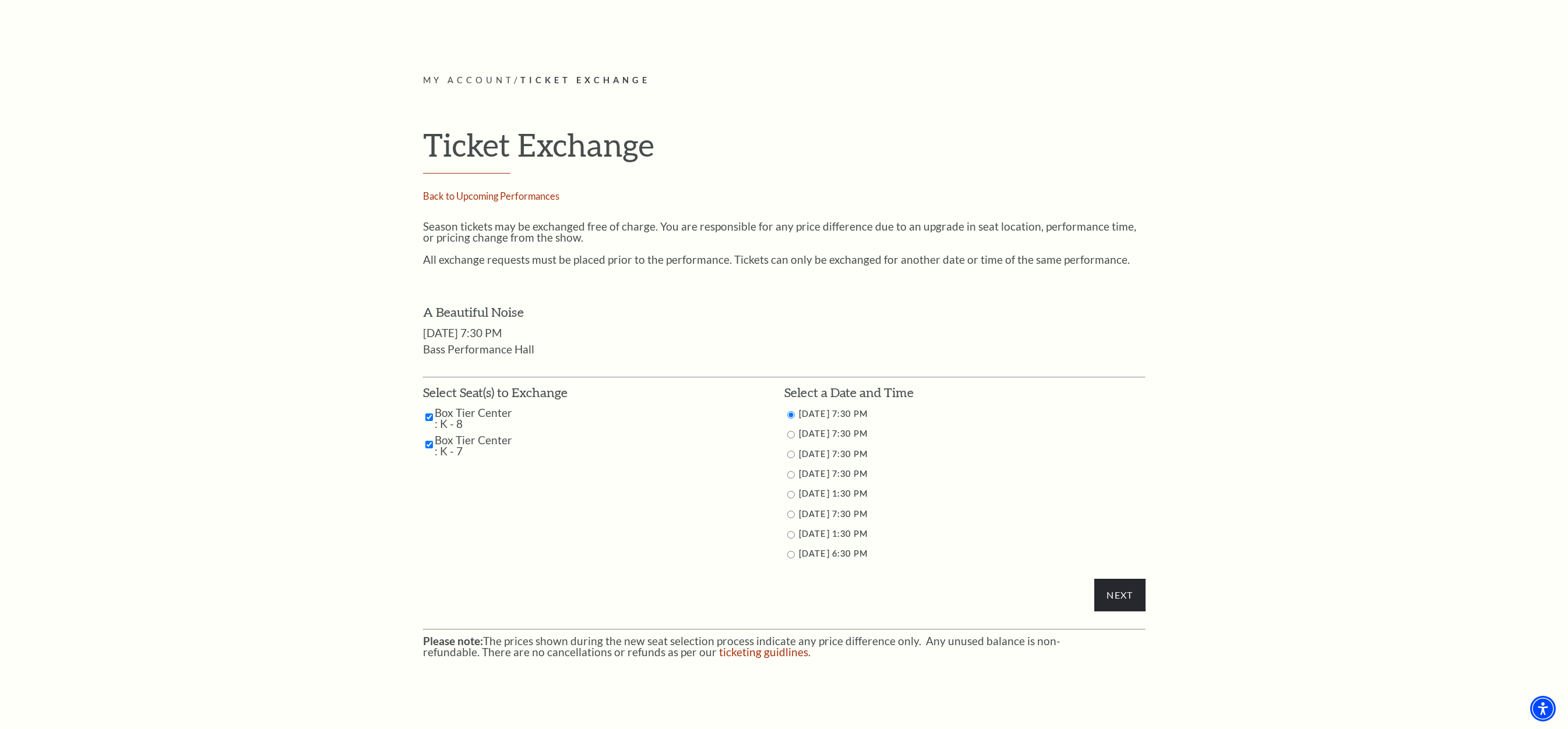
radio input "true"
click at [1111, 596] on input "Next" at bounding box center [1120, 595] width 50 height 33
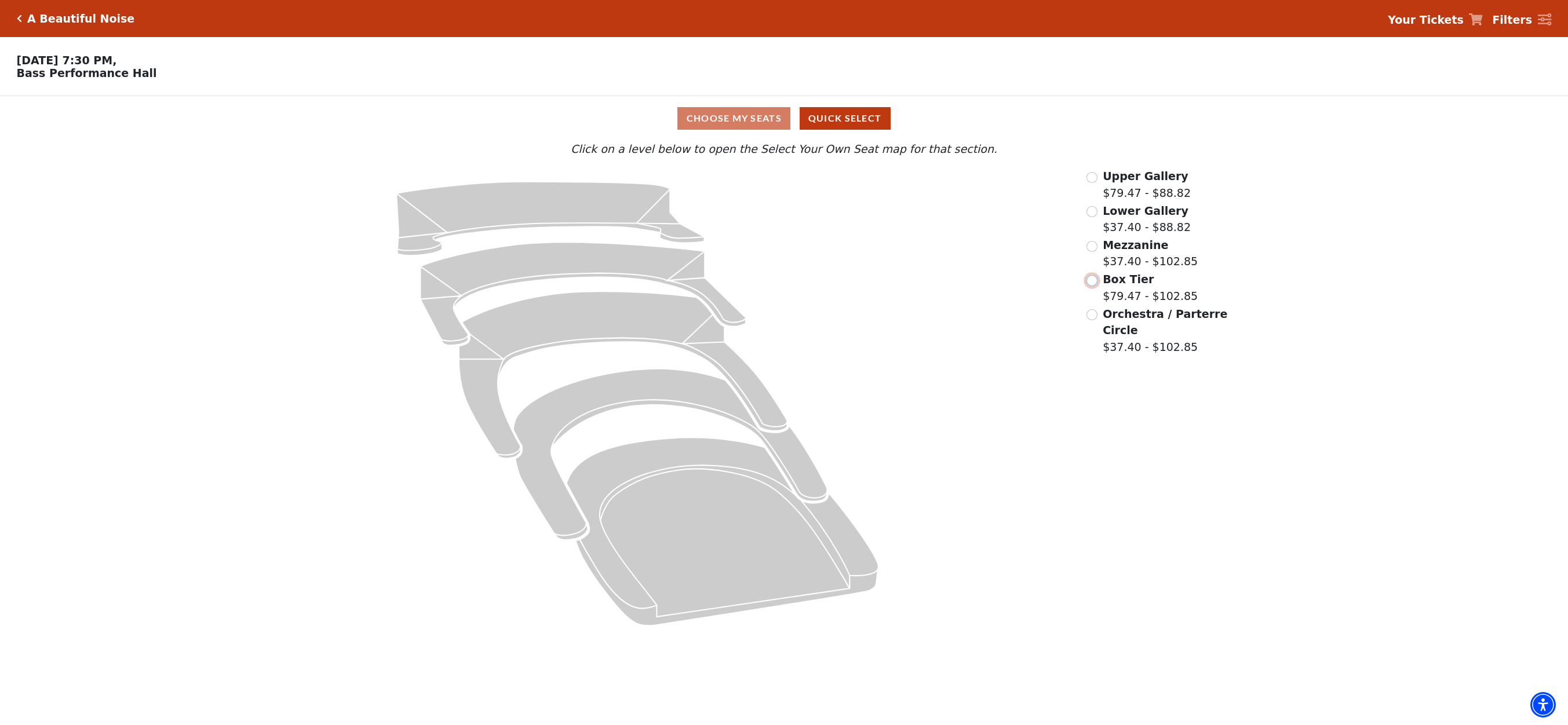
click at [1088, 286] on input "Box Tier$79.47 - $102.85\a" at bounding box center [1092, 281] width 11 height 11
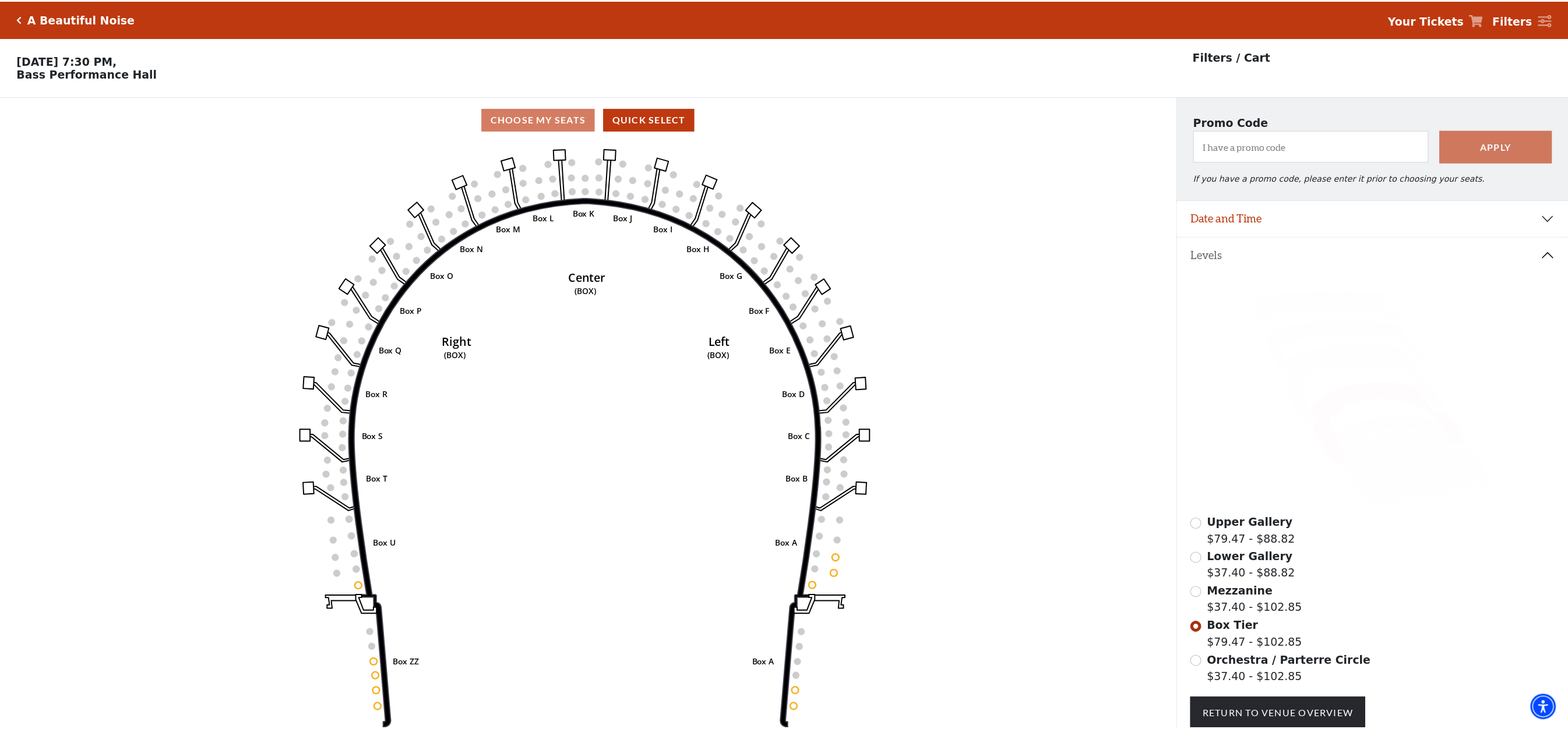
scroll to position [54, 0]
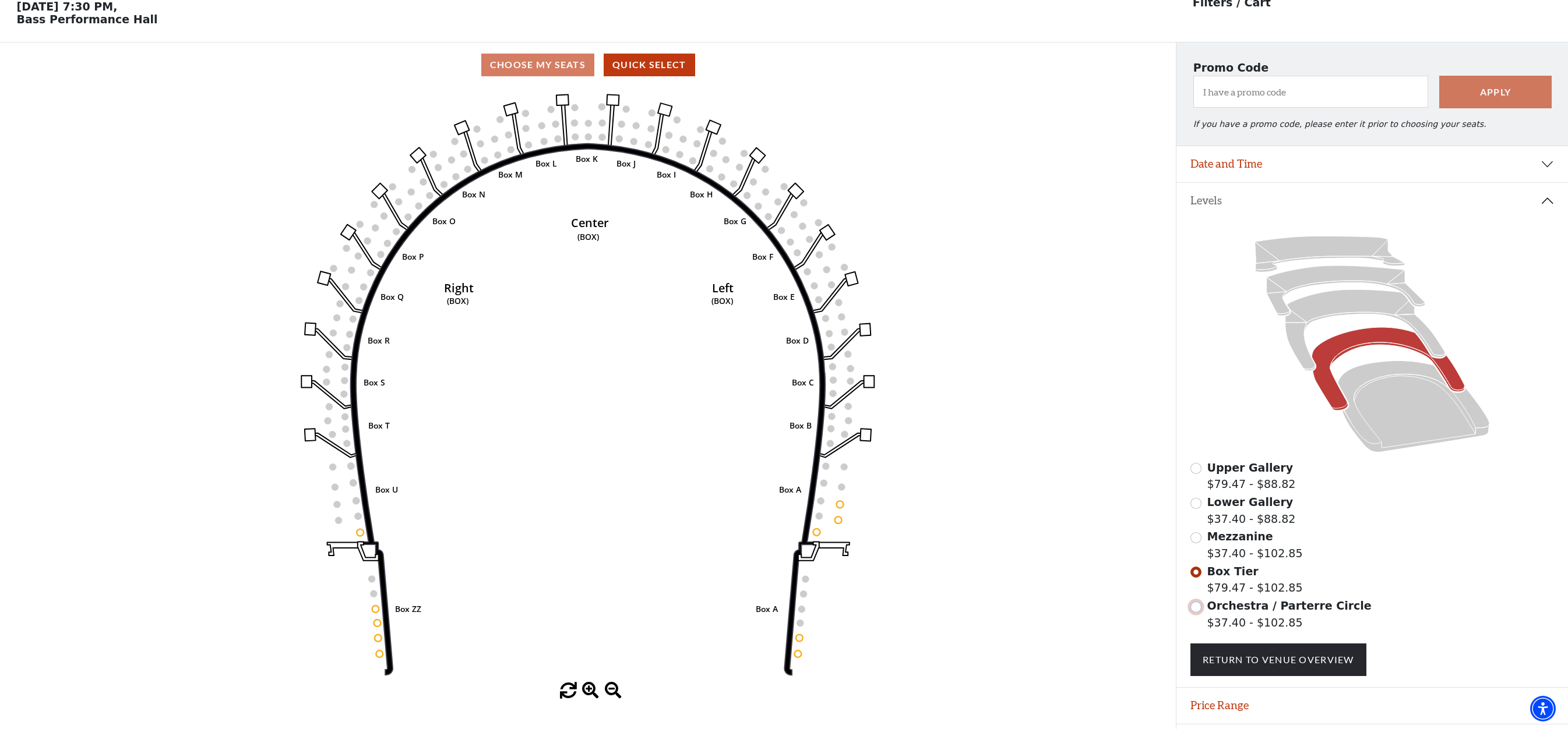
click at [1197, 613] on input "Orchestra / Parterre Circle$37.40 - $102.85\a" at bounding box center [1196, 607] width 11 height 11
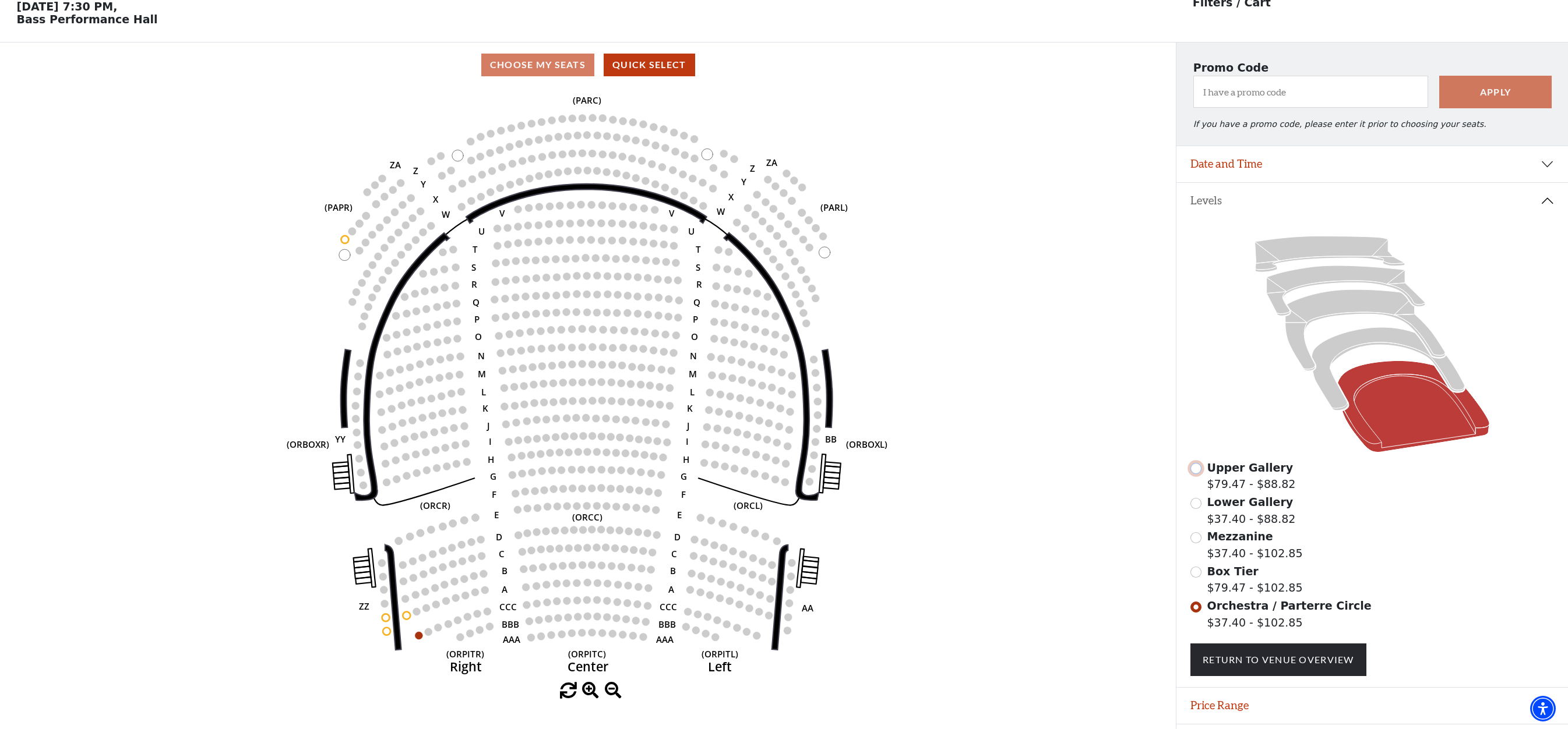
click at [1196, 474] on input "Upper Gallery$79.47 - $88.82\a" at bounding box center [1196, 469] width 11 height 11
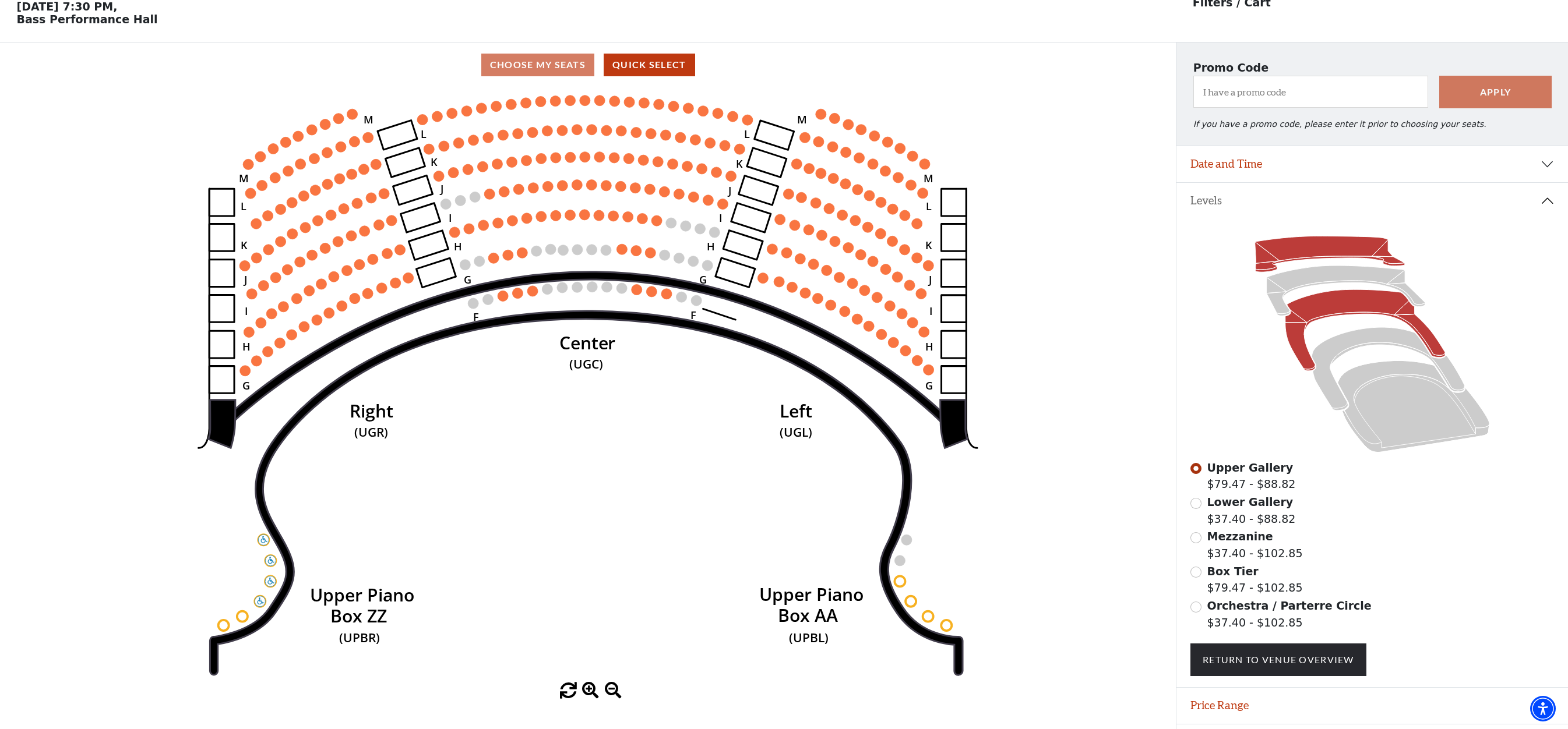
click at [1371, 313] on icon at bounding box center [1365, 330] width 160 height 82
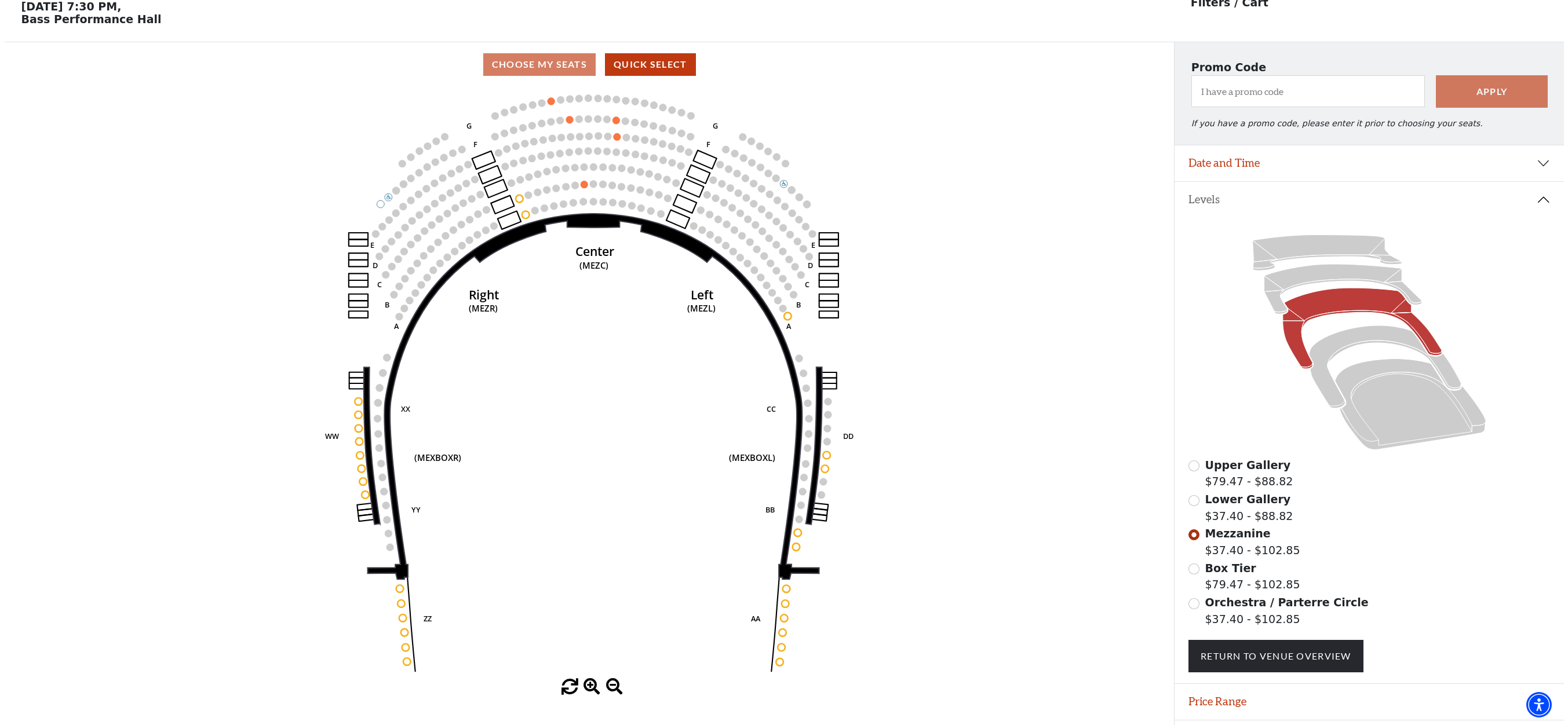
scroll to position [0, 0]
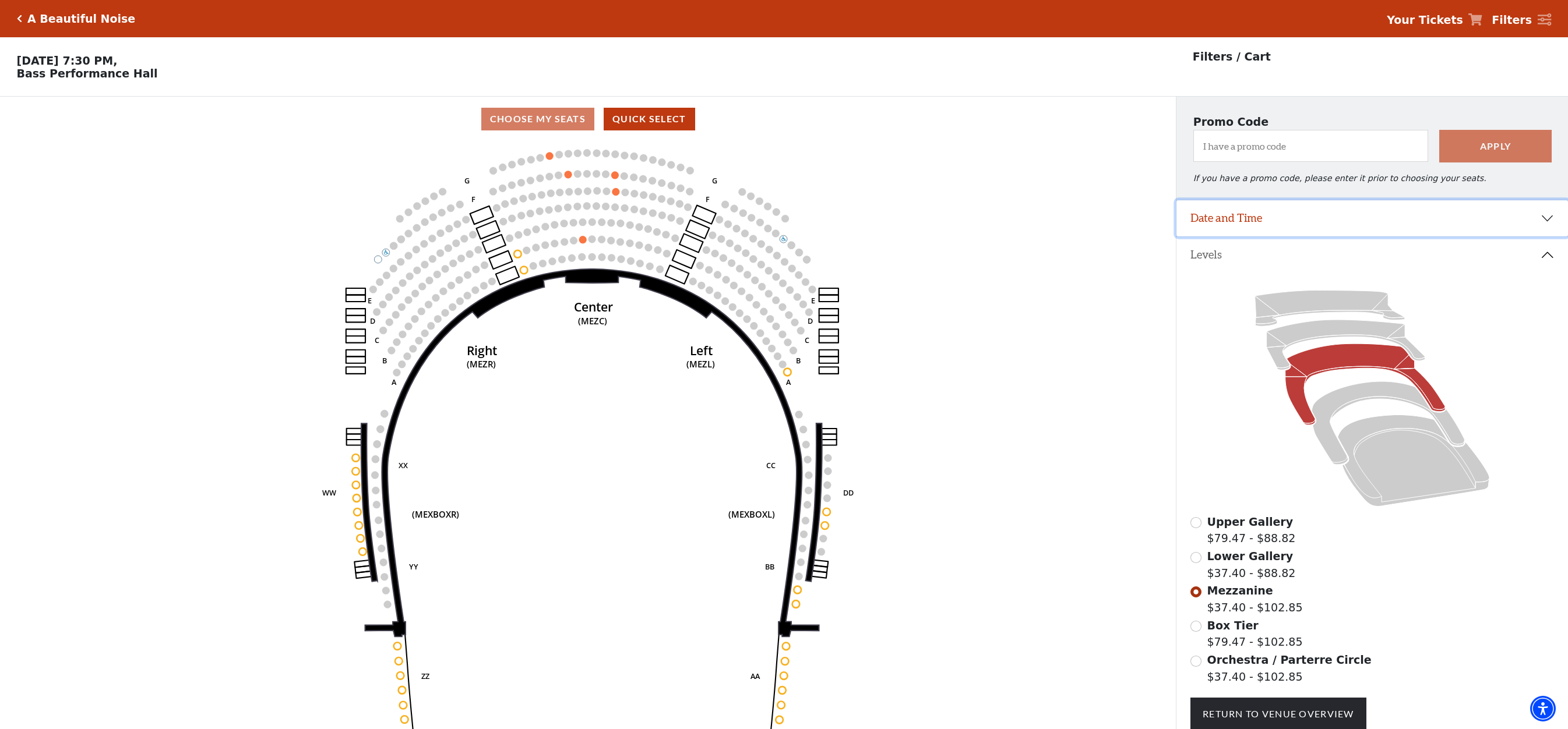
click at [1542, 228] on button "Date and Time" at bounding box center [1372, 218] width 392 height 36
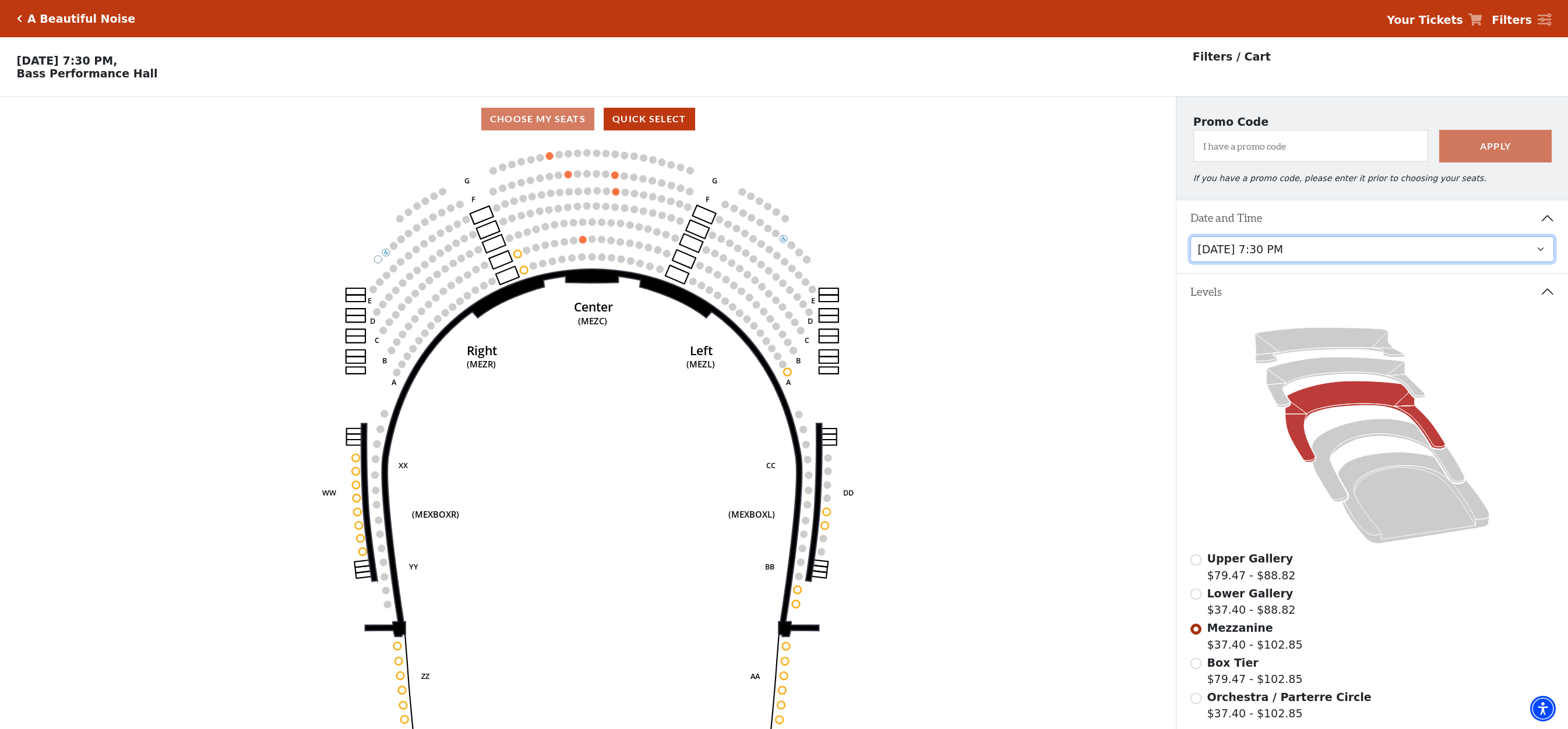
click at [1546, 250] on select "[DATE] 7:30 PM [DATE] 7:30 PM [DATE] 7:30 PM [DATE] 7:30 PM [DATE] 1:30 PM [DAT…" at bounding box center [1372, 249] width 364 height 26
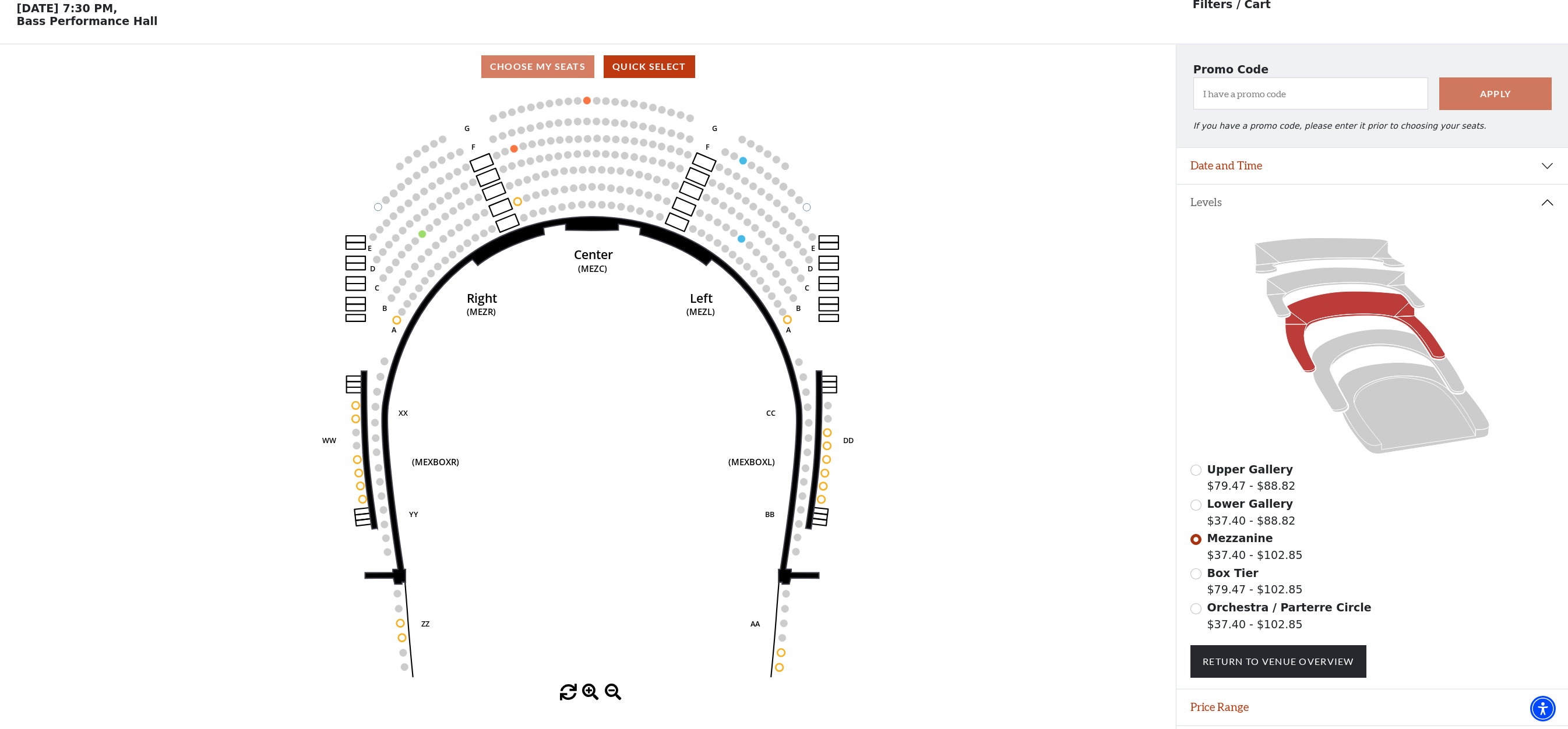
scroll to position [54, 0]
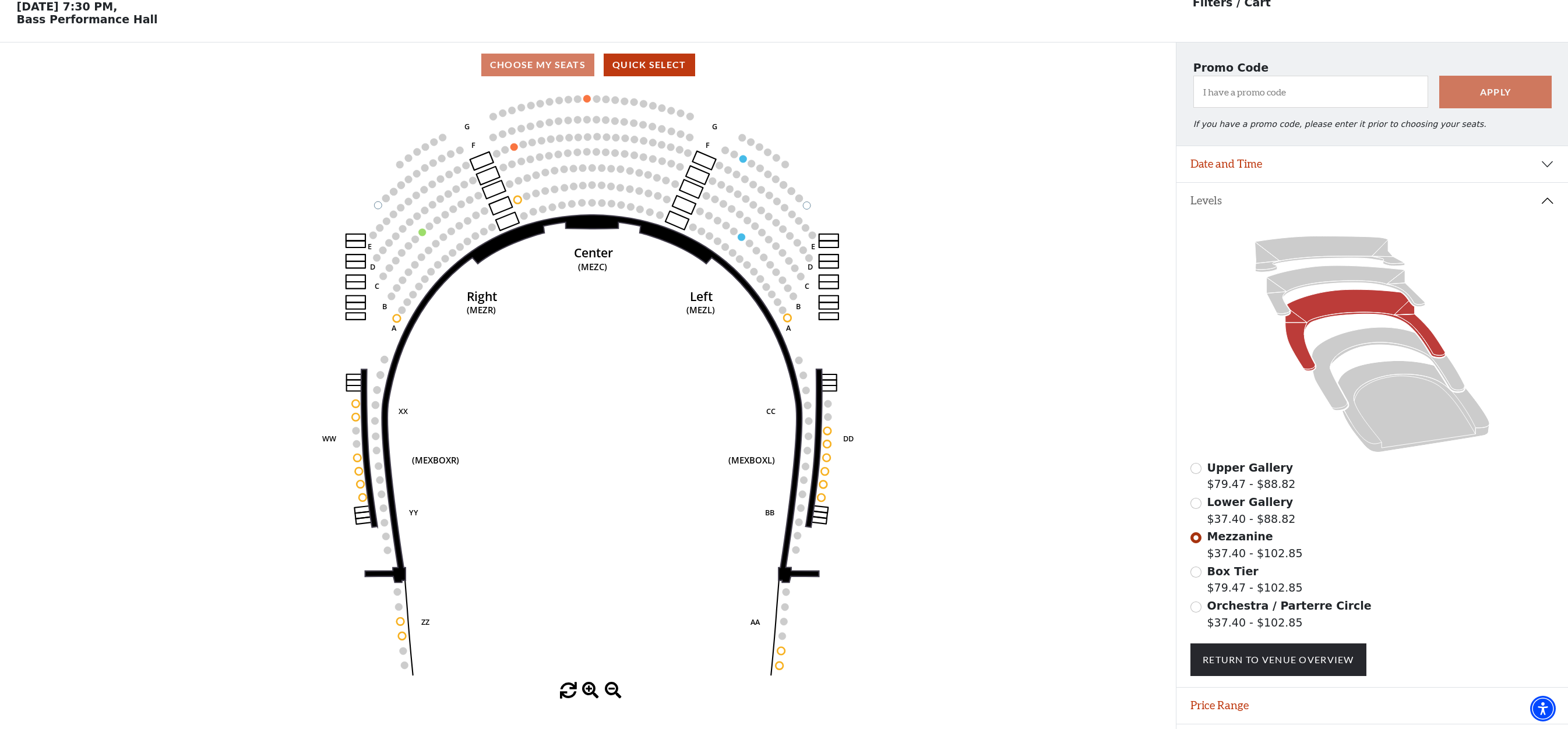
click at [1202, 584] on div "Box Tier $79.47 - $102.85" at bounding box center [1372, 579] width 364 height 33
